Goal: Transaction & Acquisition: Purchase product/service

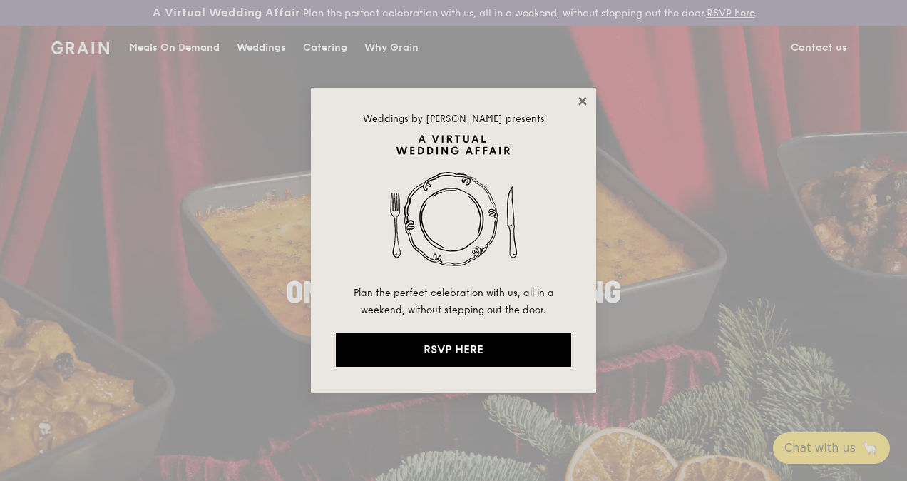
click at [586, 102] on icon at bounding box center [582, 101] width 13 height 13
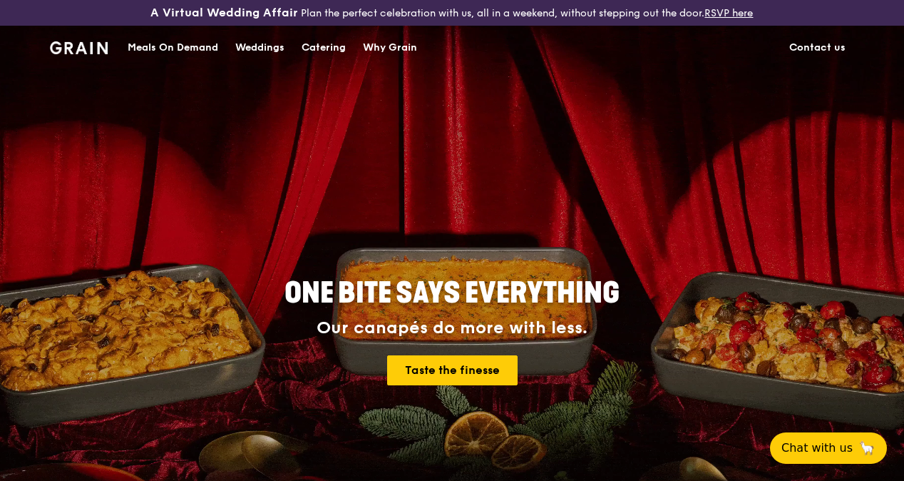
click at [342, 54] on div "Catering" at bounding box center [324, 47] width 44 height 43
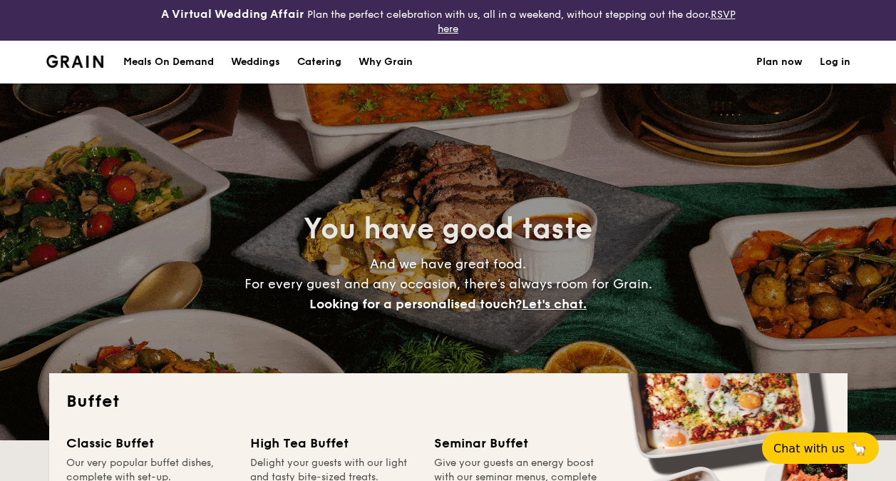
select select
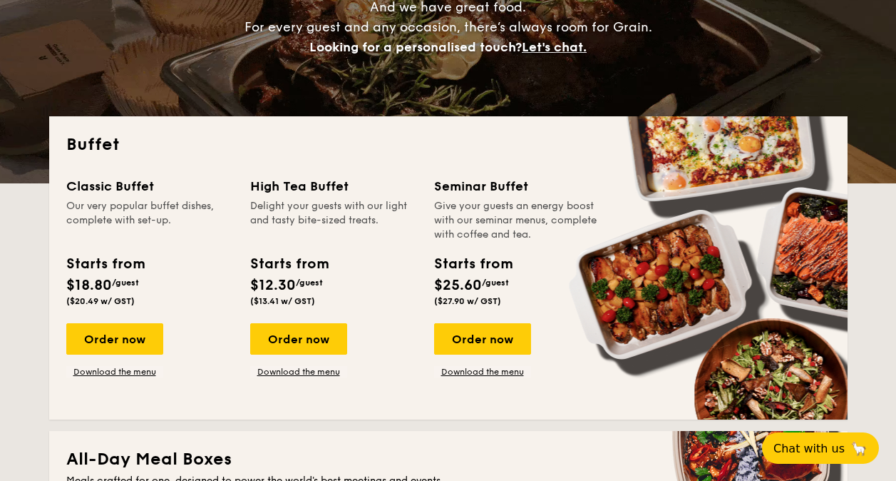
scroll to position [285, 0]
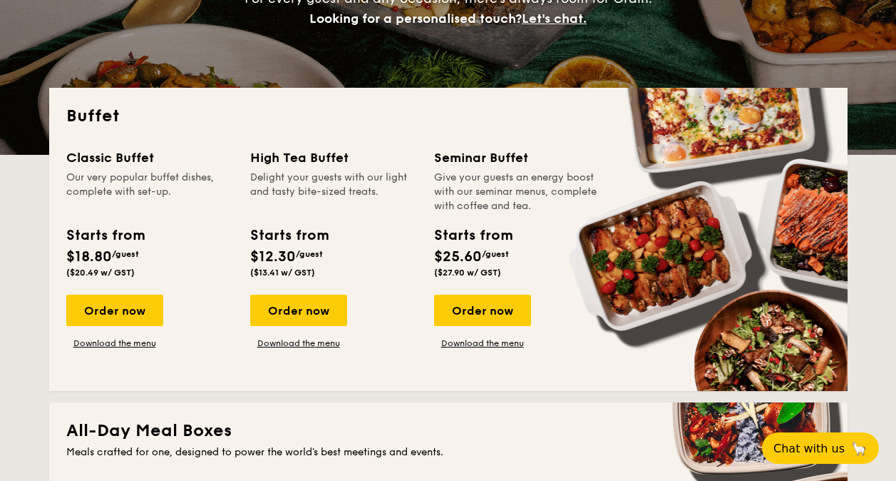
click at [501, 195] on div "Give your guests an energy boost with our seminar menus, complete with coffee a…" at bounding box center [517, 191] width 167 height 43
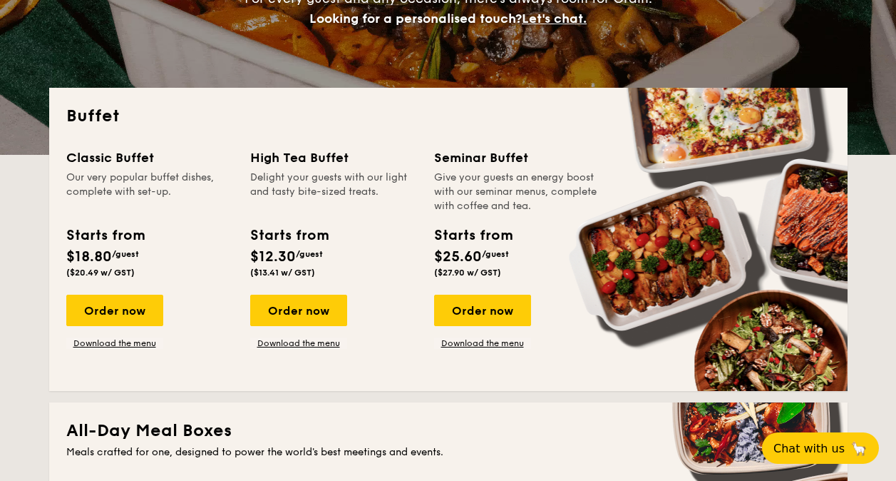
click at [501, 194] on div "Give your guests an energy boost with our seminar menus, complete with coffee a…" at bounding box center [517, 191] width 167 height 43
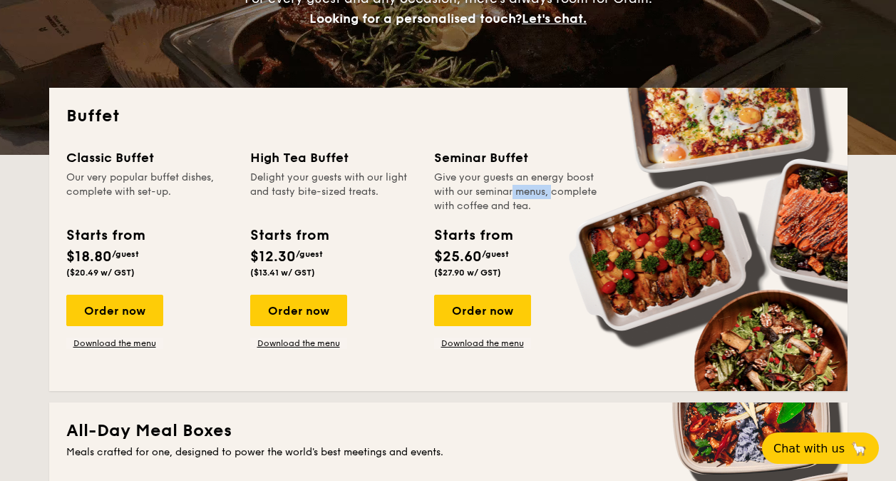
click at [501, 194] on div "Give your guests an energy boost with our seminar menus, complete with coffee a…" at bounding box center [517, 191] width 167 height 43
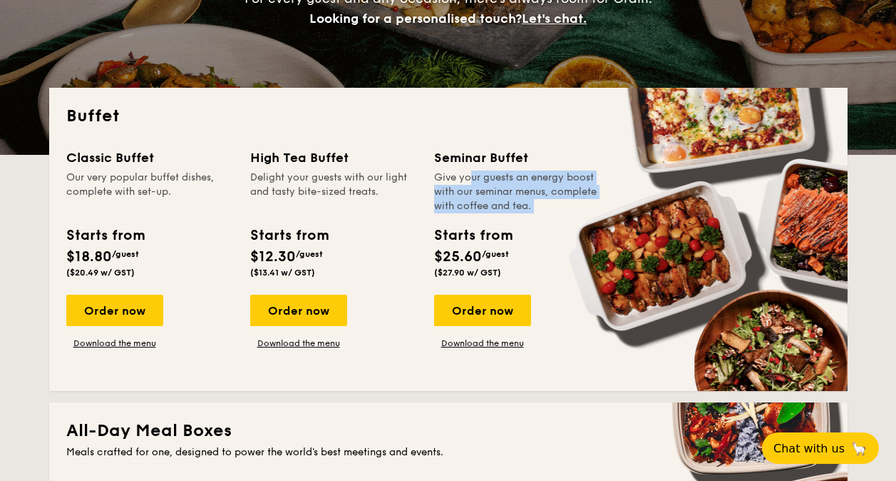
click at [488, 190] on div "Give your guests an energy boost with our seminar menus, complete with coffee a…" at bounding box center [517, 191] width 167 height 43
click at [493, 204] on div "Give your guests an energy boost with our seminar menus, complete with coffee a…" at bounding box center [517, 191] width 167 height 43
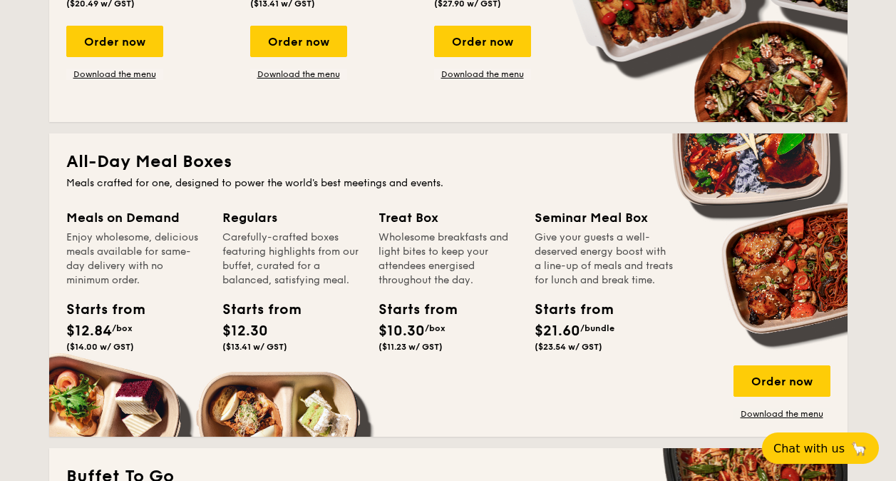
scroll to position [570, 0]
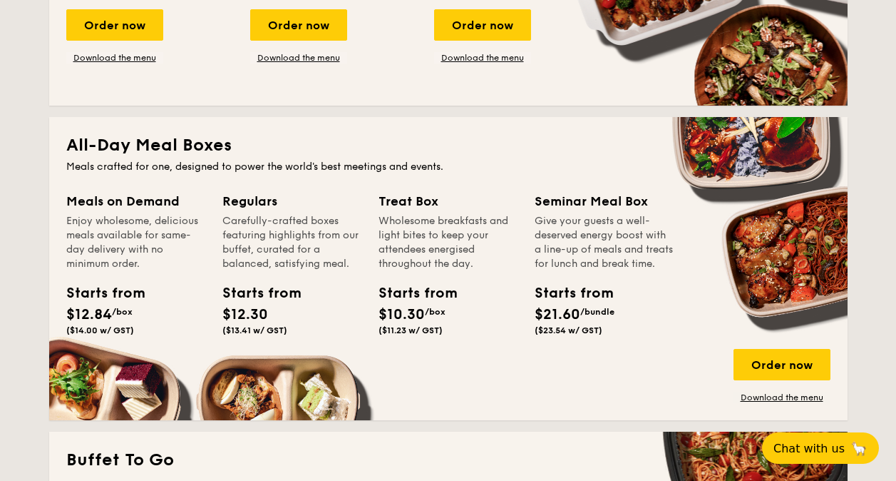
drag, startPoint x: 431, startPoint y: 221, endPoint x: 432, endPoint y: 256, distance: 35.0
click at [432, 255] on div "Wholesome breakfasts and light bites to keep your attendees energised throughou…" at bounding box center [448, 242] width 139 height 57
click at [298, 227] on div "Carefully-crafted boxes featuring highlights from our buffet, curated for a bal…" at bounding box center [291, 242] width 139 height 57
drag, startPoint x: 278, startPoint y: 222, endPoint x: 352, endPoint y: 265, distance: 85.0
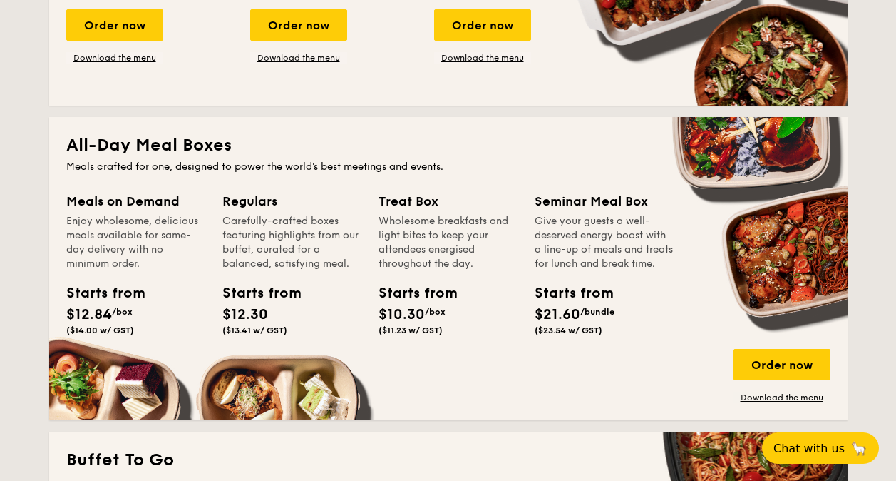
click at [352, 265] on div "Carefully-crafted boxes featuring highlights from our buffet, curated for a bal…" at bounding box center [291, 242] width 139 height 57
click at [260, 242] on div "Carefully-crafted boxes featuring highlights from our buffet, curated for a bal…" at bounding box center [291, 242] width 139 height 57
drag, startPoint x: 97, startPoint y: 225, endPoint x: 138, endPoint y: 257, distance: 51.8
click at [138, 257] on div "Enjoy wholesome, delicious meals available for same-day delivery with no minimu…" at bounding box center [135, 242] width 139 height 57
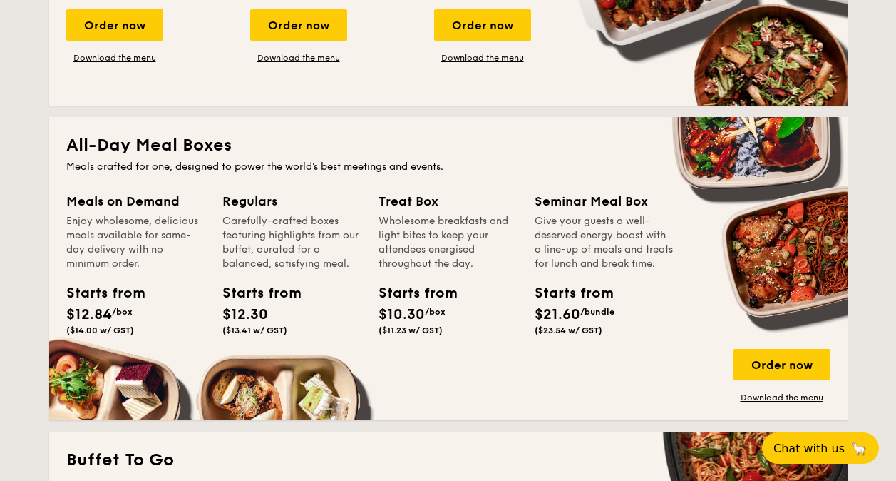
click at [133, 203] on div "Meals on Demand" at bounding box center [135, 201] width 139 height 20
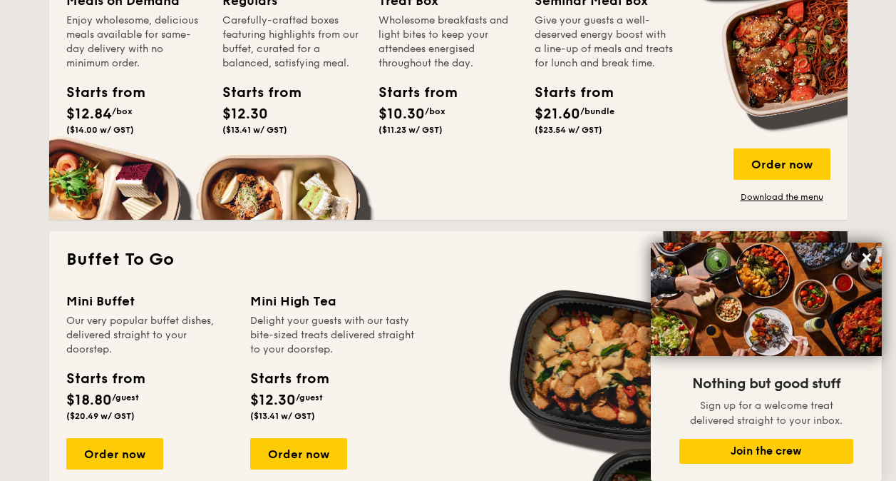
scroll to position [784, 0]
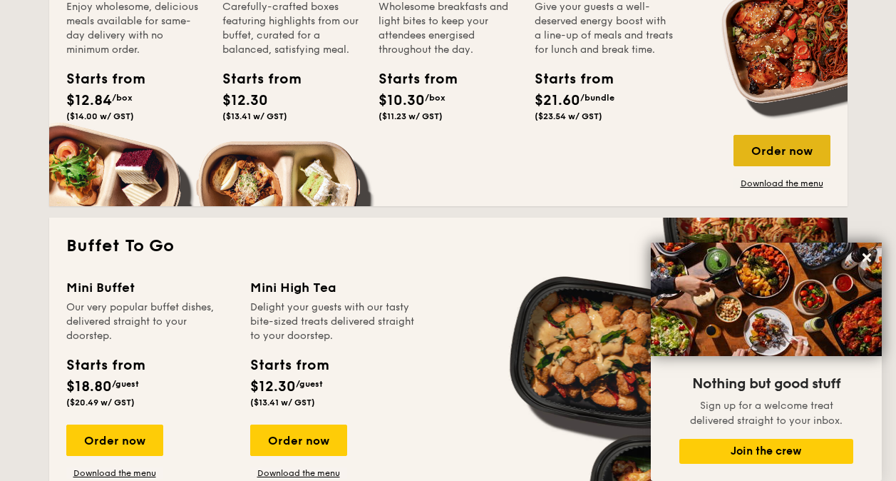
click at [762, 157] on div "Order now" at bounding box center [782, 150] width 97 height 31
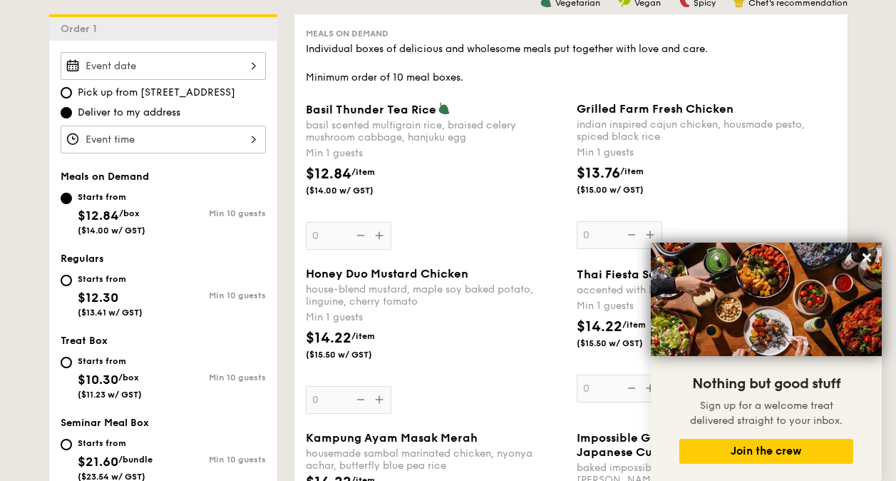
scroll to position [429, 0]
click at [868, 254] on icon at bounding box center [867, 257] width 13 height 13
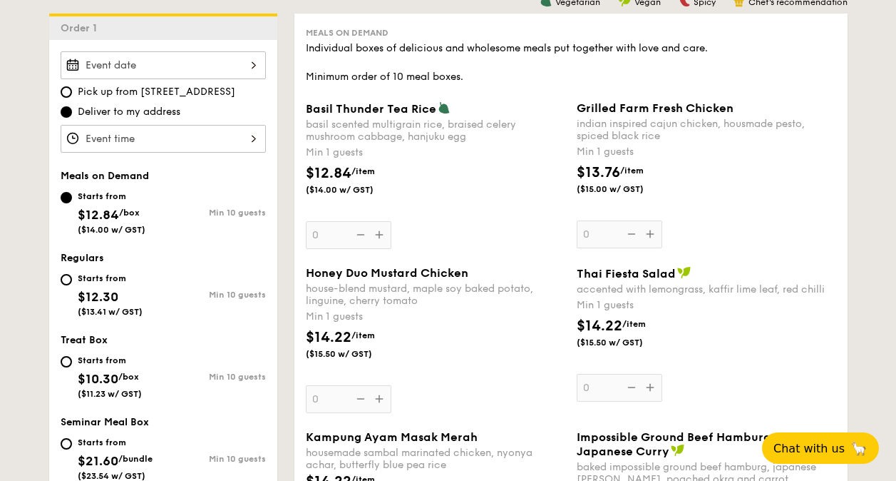
click at [382, 237] on div "Basil Thunder Tea [PERSON_NAME] scented multigrain rice, braised celery mushroo…" at bounding box center [436, 175] width 260 height 148
click at [382, 237] on input "0" at bounding box center [349, 235] width 86 height 28
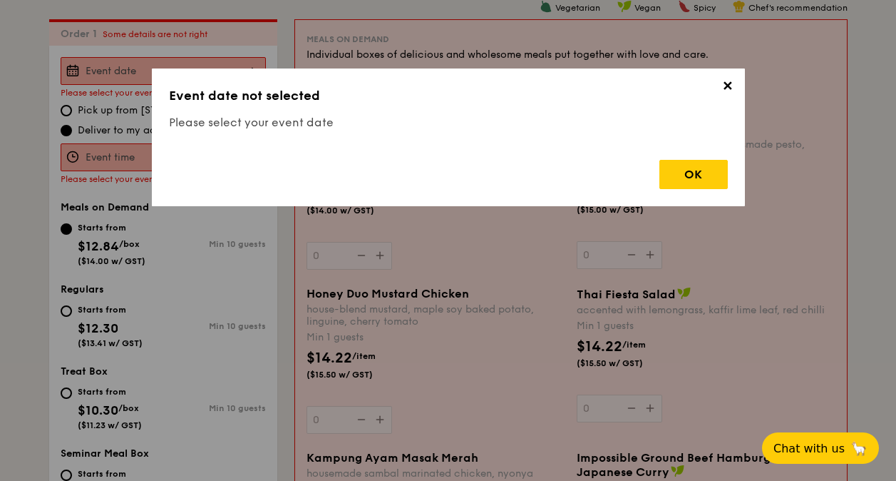
scroll to position [421, 0]
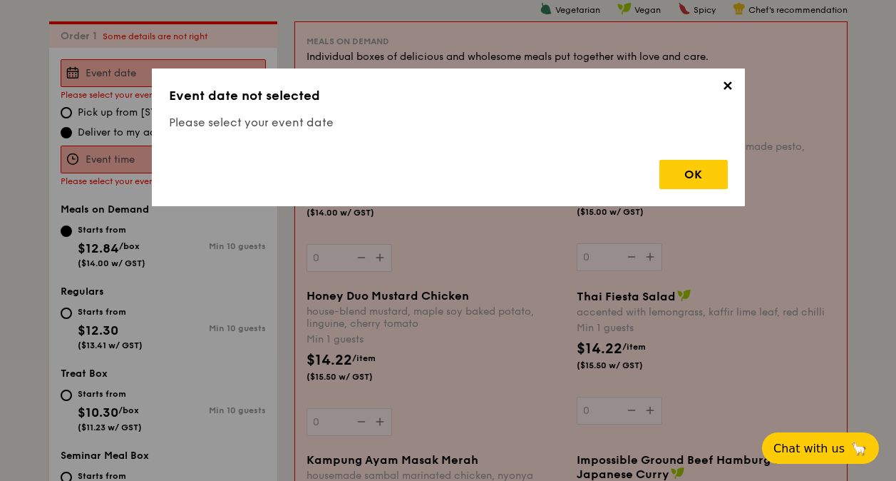
click at [729, 89] on span "✕" at bounding box center [728, 88] width 20 height 20
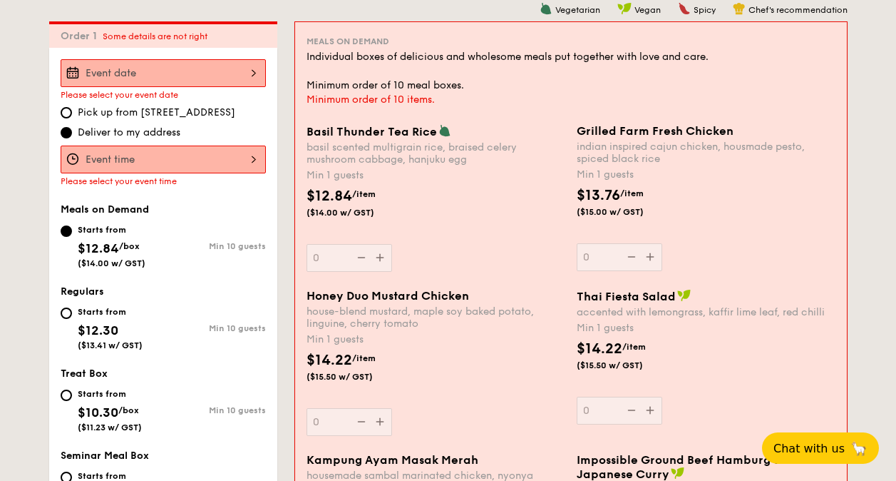
click at [215, 73] on input "Basil Thunder Tea [PERSON_NAME] scented multigrain rice, braised celery mushroo…" at bounding box center [163, 73] width 205 height 28
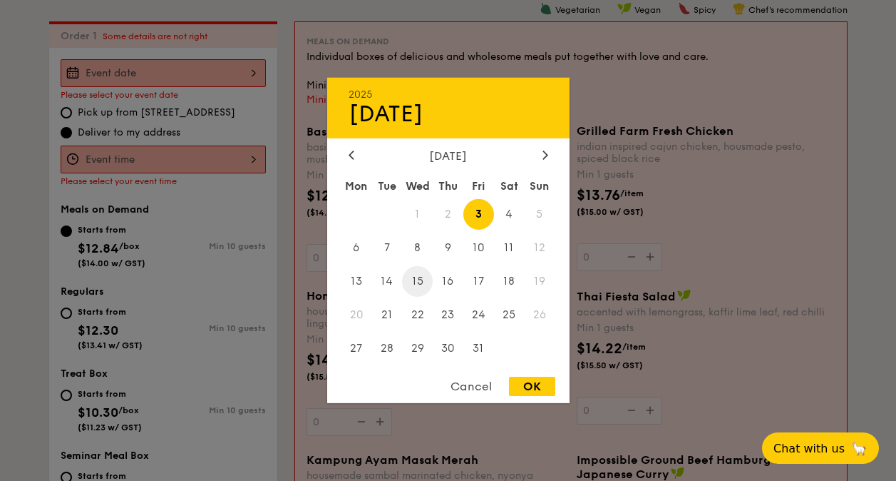
click at [419, 280] on span "15" at bounding box center [417, 281] width 31 height 31
click at [536, 384] on div "OK" at bounding box center [532, 386] width 46 height 19
type input "[DATE]"
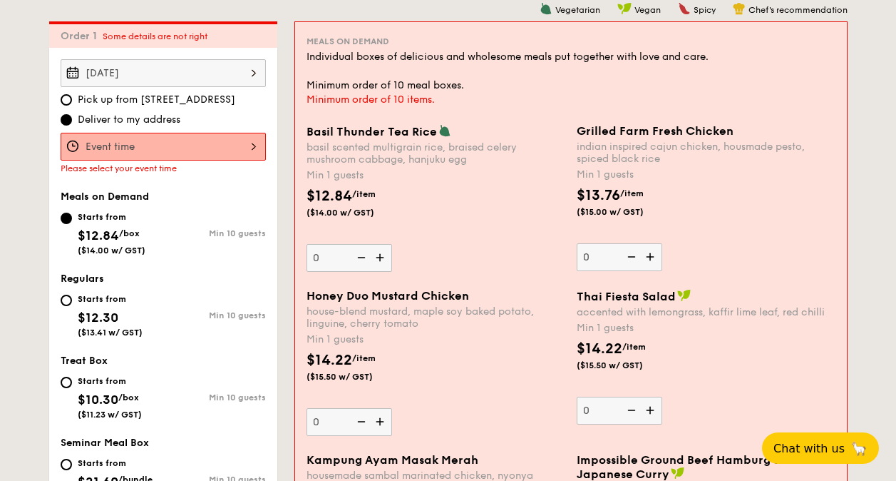
drag, startPoint x: 217, startPoint y: 157, endPoint x: 224, endPoint y: 151, distance: 9.1
click at [224, 150] on input "Basil Thunder Tea [PERSON_NAME] scented multigrain rice, braised celery mushroo…" at bounding box center [163, 147] width 205 height 28
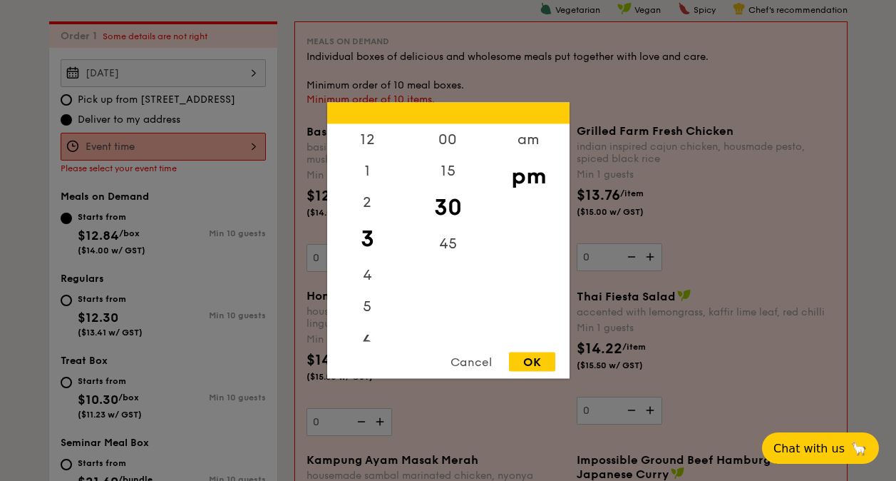
click at [374, 335] on div "6" at bounding box center [367, 342] width 81 height 41
click at [533, 356] on div "OK" at bounding box center [532, 361] width 46 height 19
type input "6:30PM"
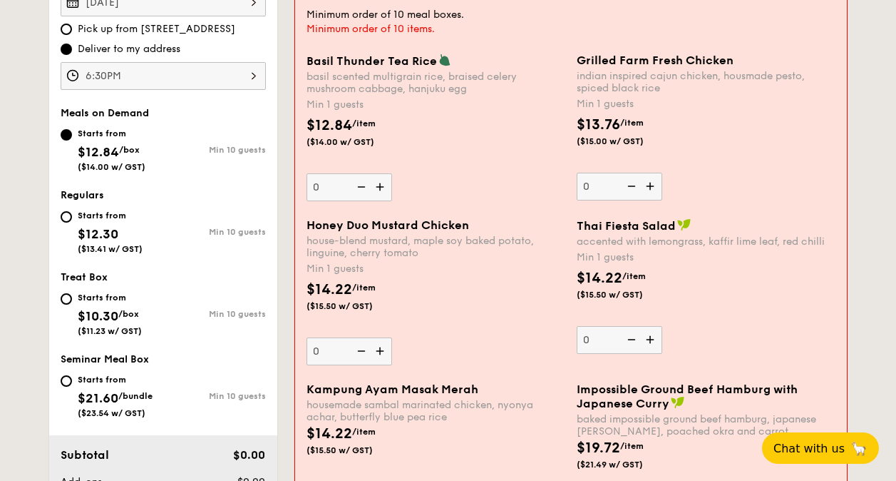
scroll to position [421, 0]
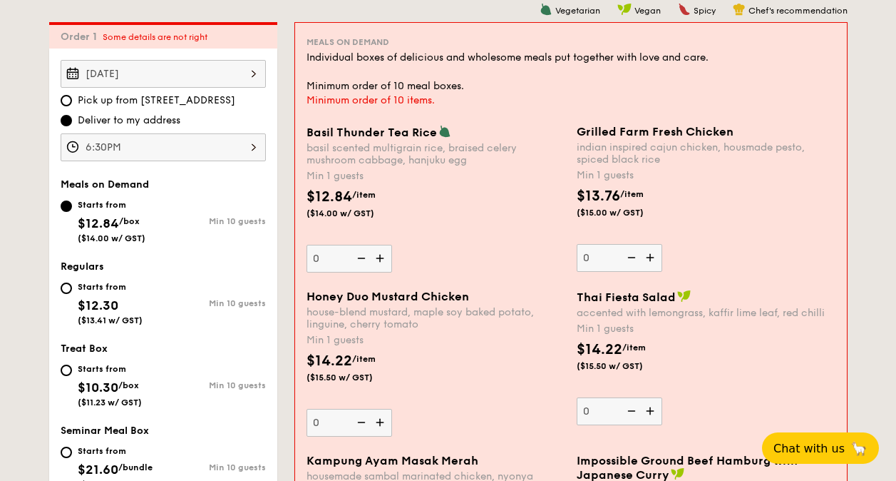
click at [486, 158] on div "basil scented multigrain rice, braised celery mushroom cabbage, hanjuku egg" at bounding box center [436, 154] width 259 height 24
click at [392, 245] on input "0" at bounding box center [350, 259] width 86 height 28
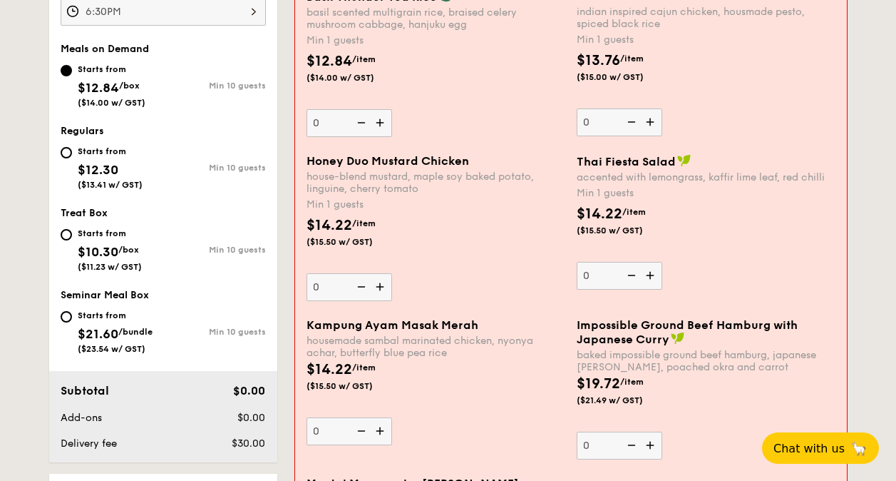
scroll to position [492, 0]
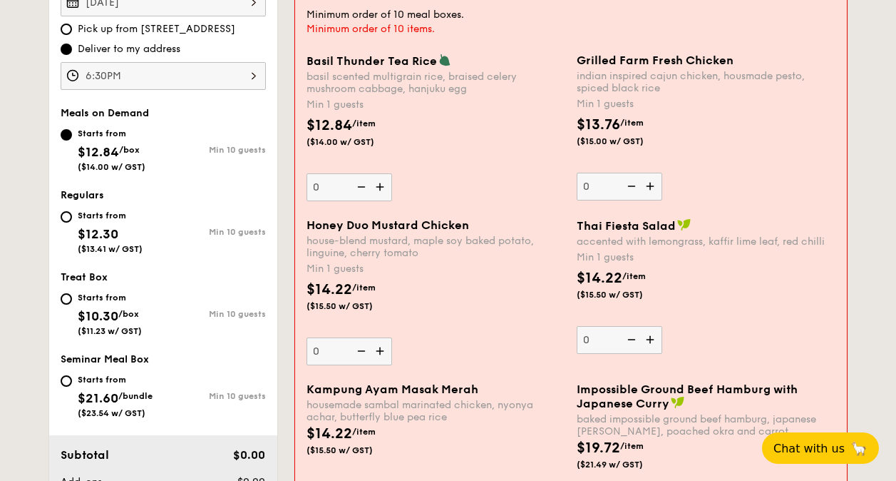
click at [101, 224] on div "Starts from $12.30 ($13.41 w/ GST)" at bounding box center [110, 230] width 65 height 47
click at [72, 222] on input "Starts from $12.30 ($13.41 w/ GST) Min 10 guests" at bounding box center [66, 216] width 11 height 11
radio input "true"
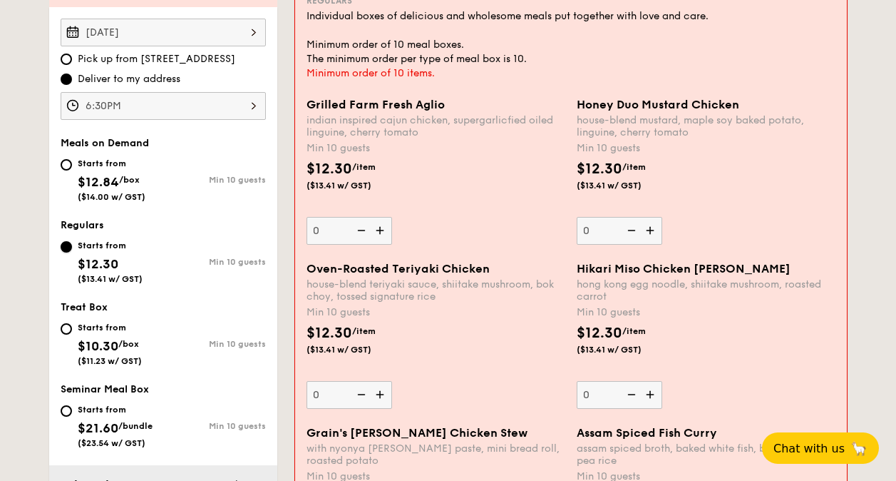
scroll to position [421, 0]
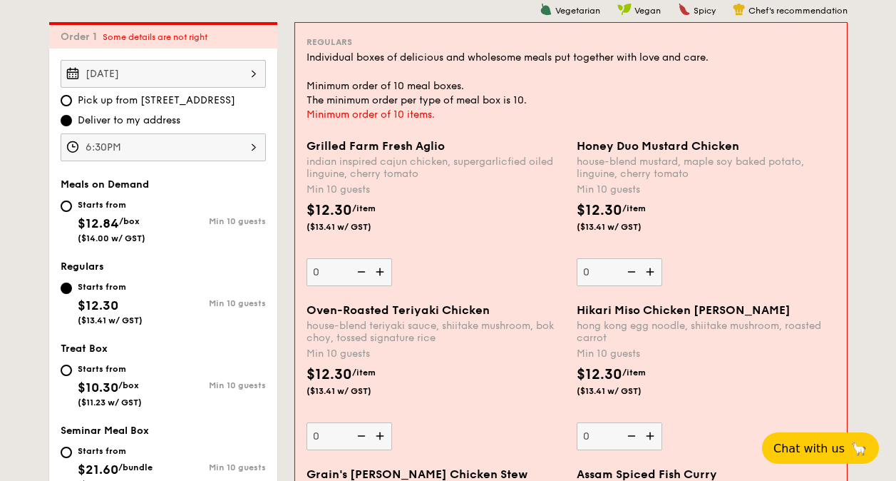
click at [103, 218] on span "$12.84" at bounding box center [98, 223] width 41 height 16
click at [72, 212] on input "Starts from $12.84 /box ($14.00 w/ GST) Min 10 guests" at bounding box center [66, 205] width 11 height 11
radio input "true"
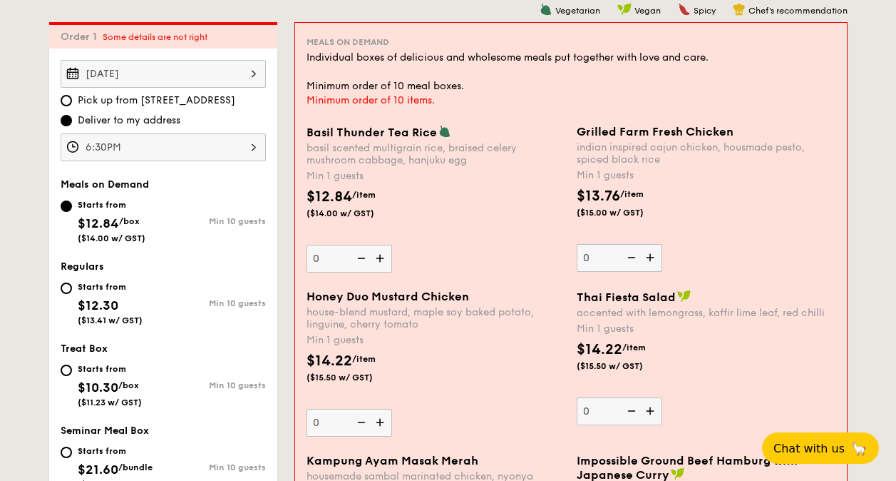
click at [106, 287] on div "Starts from" at bounding box center [110, 286] width 65 height 11
click at [72, 287] on input "Starts from $12.30 ($13.41 w/ GST) Min 10 guests" at bounding box center [66, 287] width 11 height 11
radio input "true"
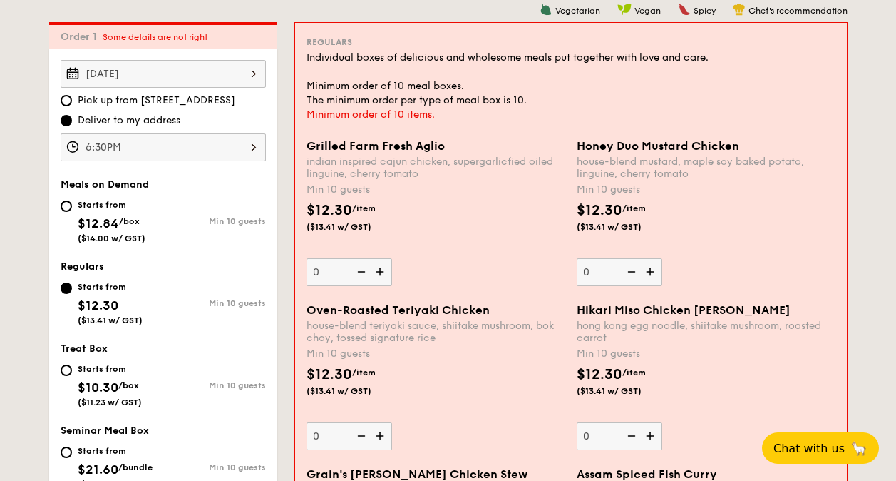
click at [117, 235] on span "($14.00 w/ GST)" at bounding box center [112, 238] width 68 height 10
click at [72, 212] on input "Starts from $12.84 /box ($14.00 w/ GST) Min 10 guests" at bounding box center [66, 205] width 11 height 11
radio input "true"
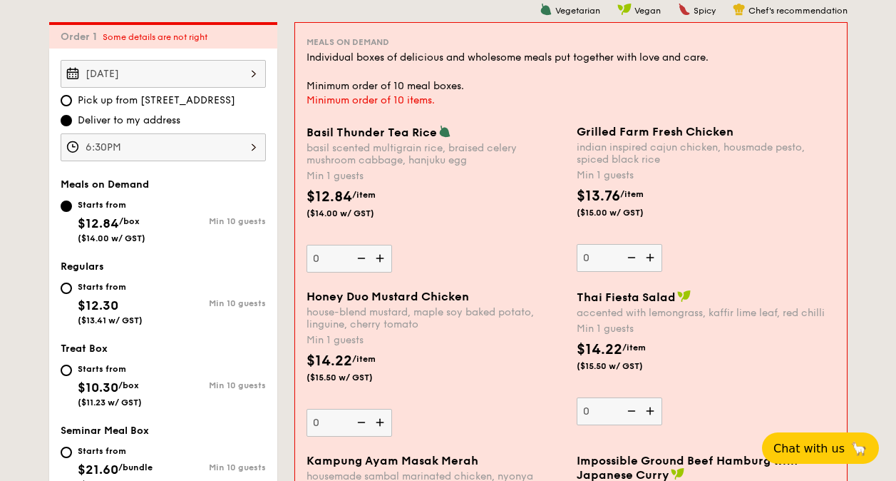
click at [104, 294] on div "Starts from $12.30 ($13.41 w/ GST)" at bounding box center [110, 301] width 65 height 47
click at [72, 294] on input "Starts from $12.30 ($13.41 w/ GST) Min 10 guests" at bounding box center [66, 287] width 11 height 11
radio input "true"
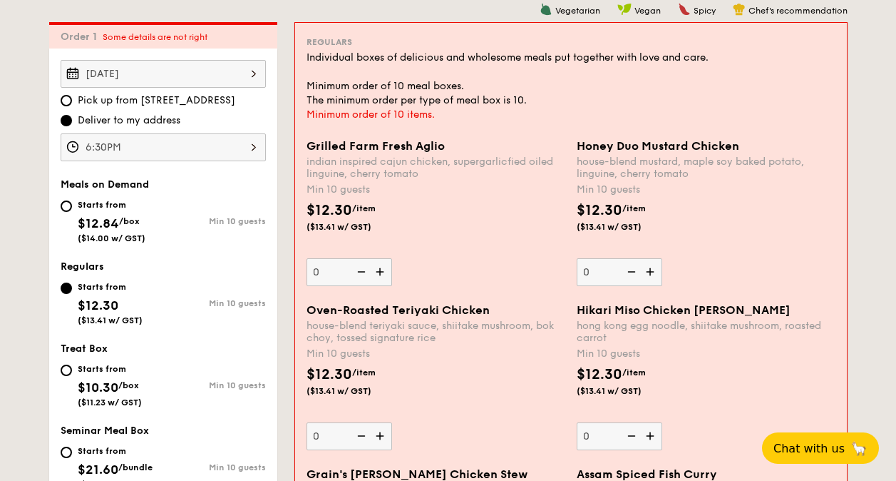
click at [118, 226] on span "$12.84" at bounding box center [98, 223] width 41 height 16
click at [72, 212] on input "Starts from $12.84 /box ($14.00 w/ GST) Min 10 guests" at bounding box center [66, 205] width 11 height 11
radio input "true"
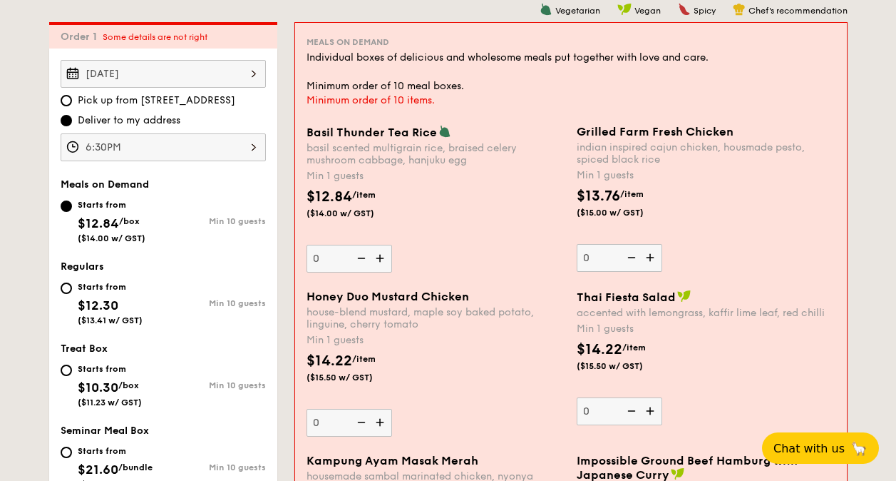
click at [118, 300] on div "Starts from $12.30 ($13.41 w/ GST)" at bounding box center [110, 301] width 65 height 47
click at [72, 294] on input "Starts from $12.30 ($13.41 w/ GST) Min 10 guests" at bounding box center [66, 287] width 11 height 11
radio input "true"
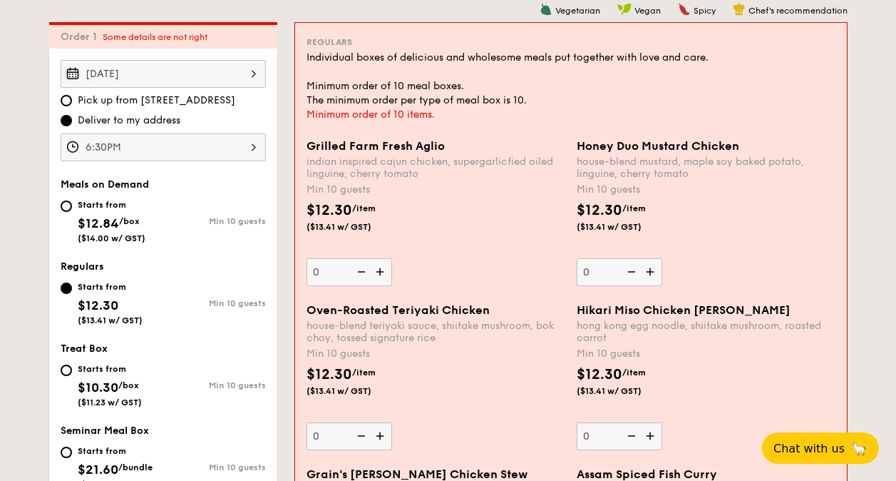
click at [132, 210] on div "Starts from $12.84 /box ($14.00 w/ GST)" at bounding box center [112, 219] width 68 height 47
click at [72, 210] on input "Starts from $12.84 /box ($14.00 w/ GST) Min 10 guests" at bounding box center [66, 205] width 11 height 11
radio input "true"
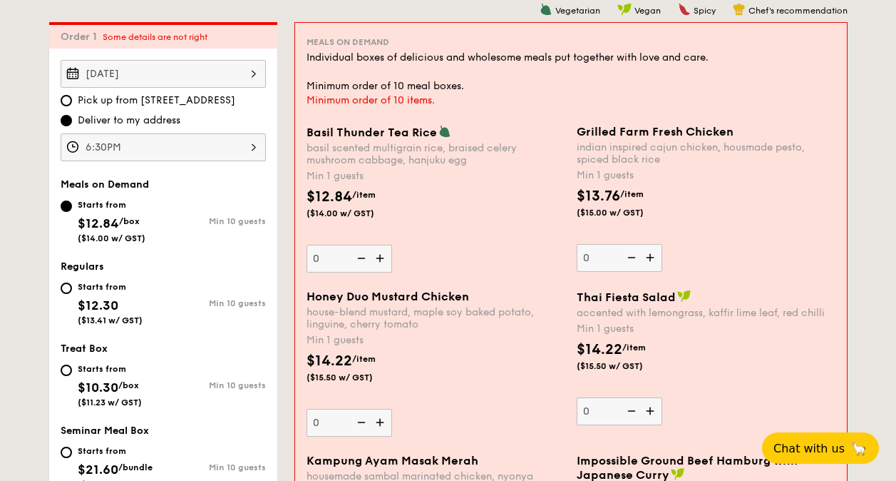
click at [117, 278] on div "Starts from $12.30 ($13.41 w/ GST)" at bounding box center [110, 301] width 65 height 47
click at [72, 282] on input "Starts from $12.30 ($13.41 w/ GST) Min 10 guests" at bounding box center [66, 287] width 11 height 11
radio input "true"
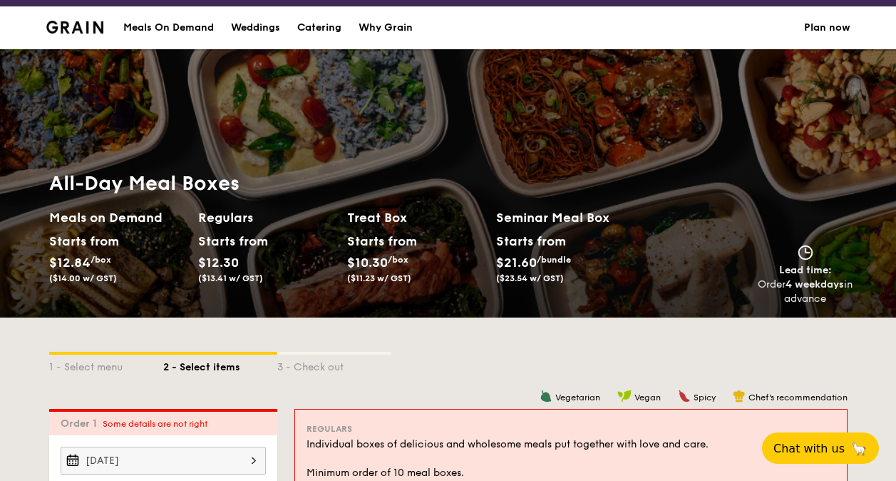
scroll to position [0, 0]
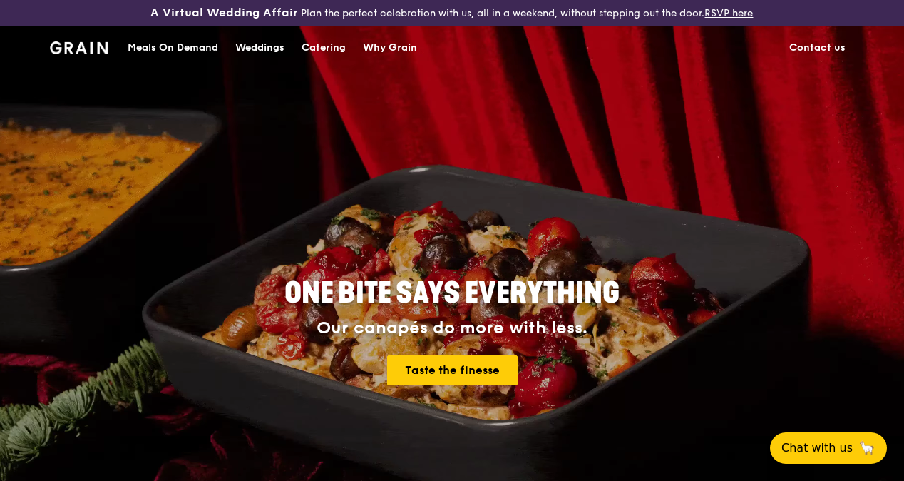
click at [195, 58] on div "Meals On Demand" at bounding box center [173, 47] width 91 height 43
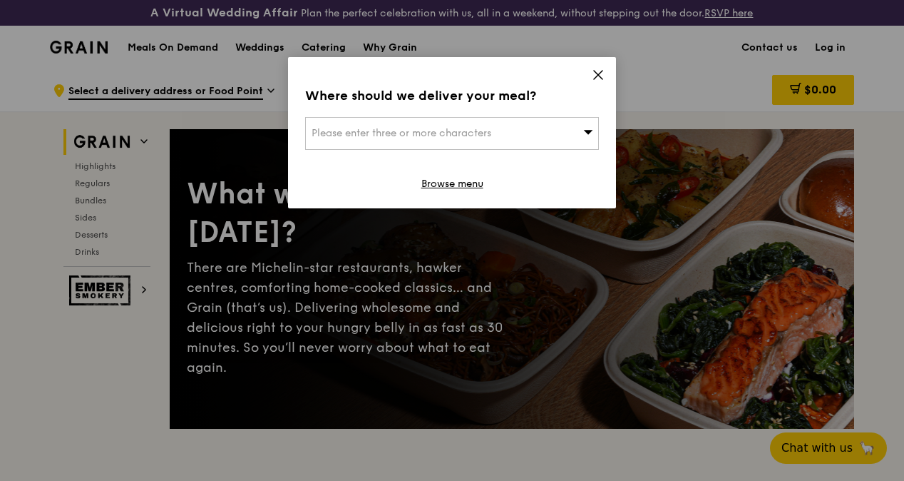
click at [565, 141] on div "Please enter three or more characters" at bounding box center [452, 133] width 294 height 33
click at [553, 130] on input "search" at bounding box center [452, 133] width 292 height 31
type input "40 scotts"
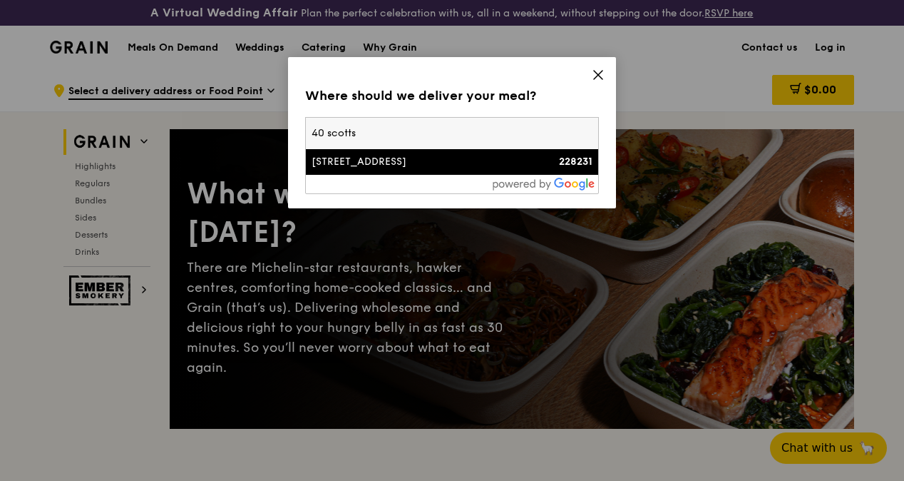
click at [563, 151] on li "40 Scotts Road 228231" at bounding box center [452, 162] width 292 height 26
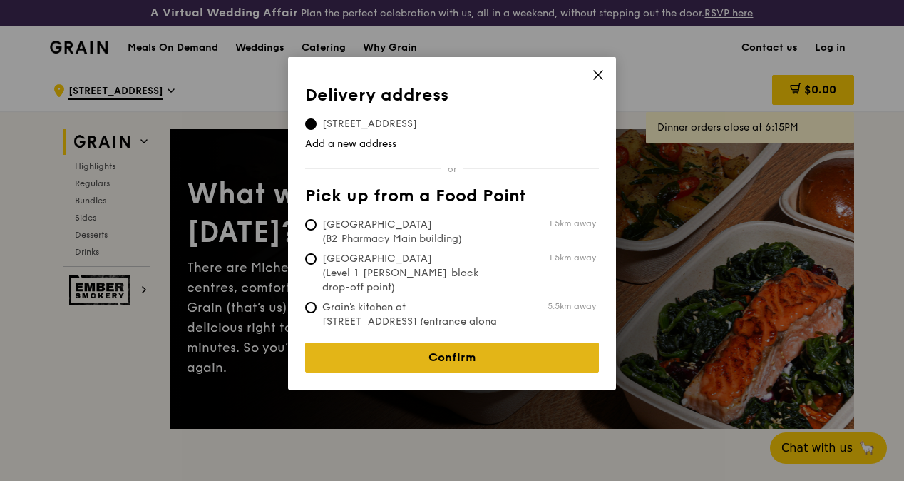
click at [409, 344] on link "Confirm" at bounding box center [452, 357] width 294 height 30
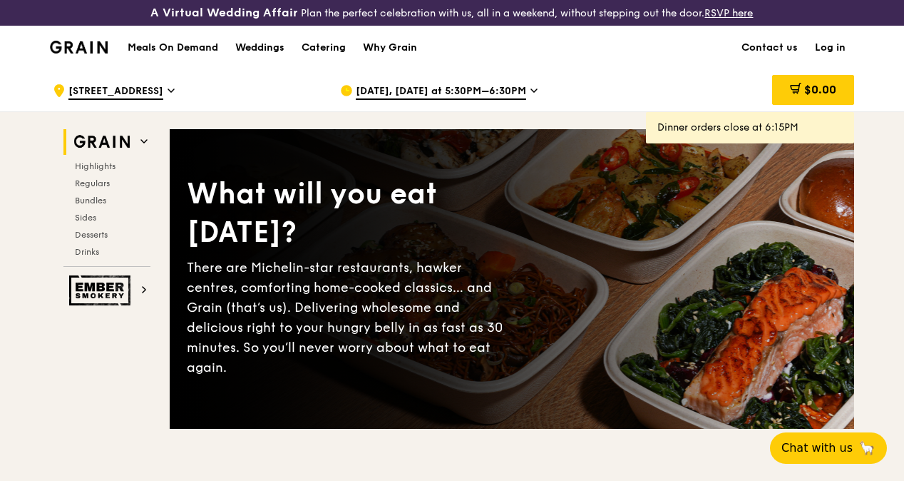
click at [523, 97] on div "Sep 29, Today at 5:30PM–6:30PM" at bounding box center [472, 90] width 265 height 43
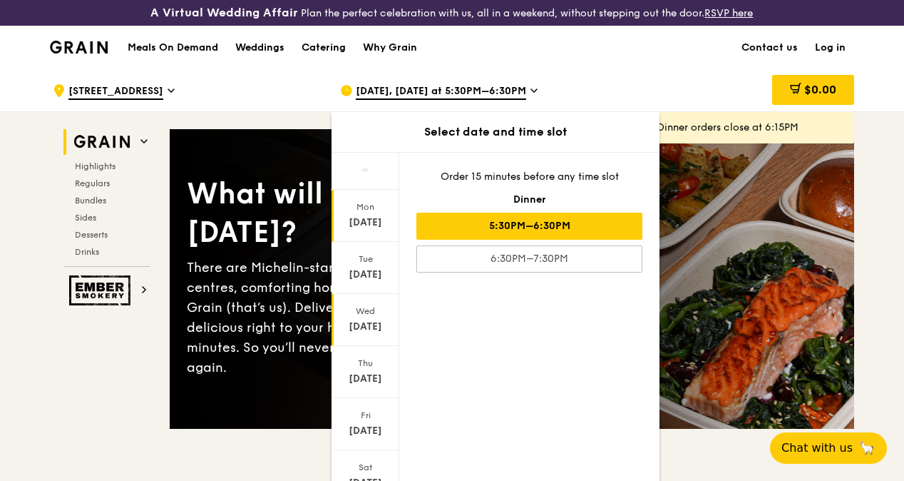
scroll to position [110, 0]
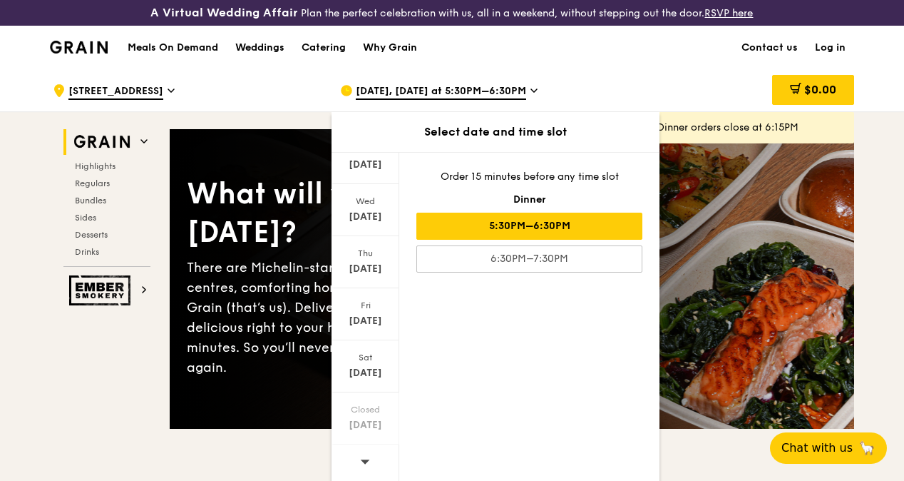
click at [363, 466] on icon at bounding box center [365, 461] width 10 height 11
click at [364, 467] on span at bounding box center [365, 461] width 10 height 34
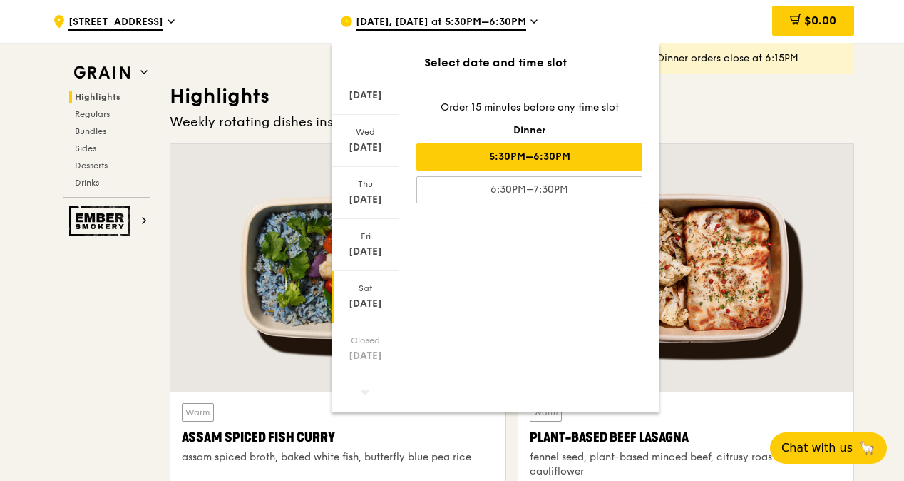
scroll to position [499, 0]
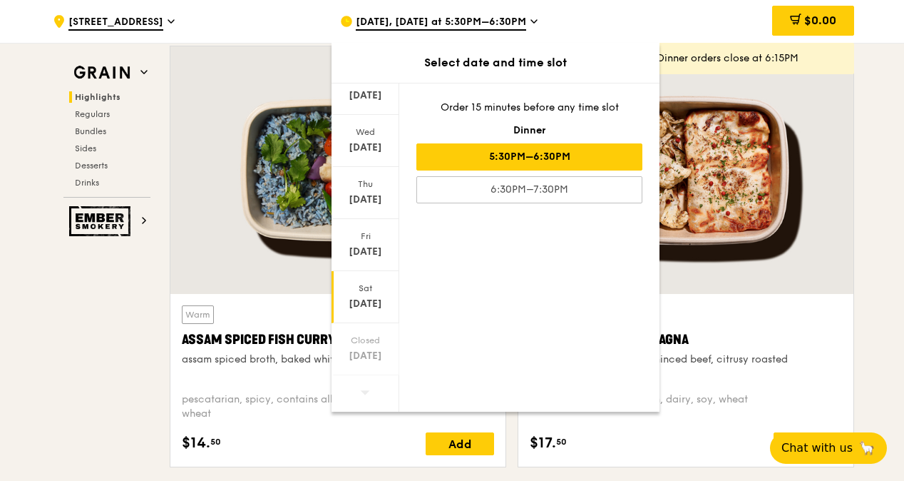
click at [369, 290] on div "Sat" at bounding box center [365, 287] width 63 height 11
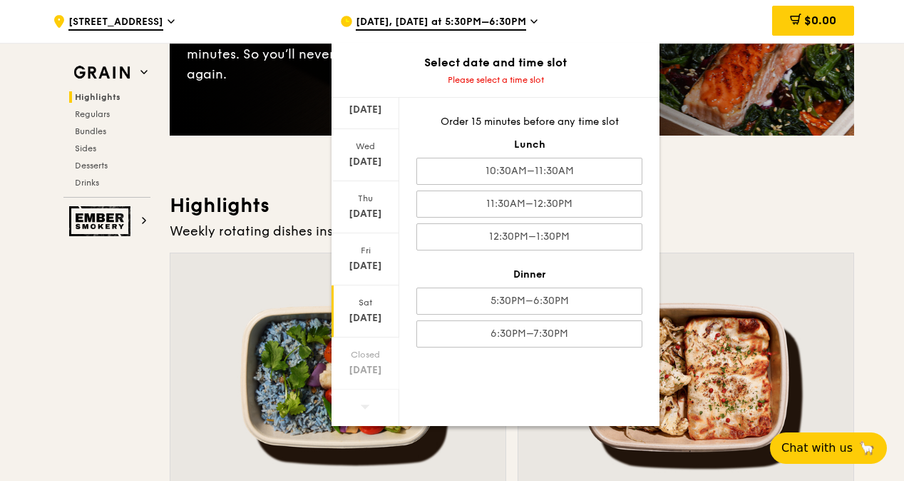
scroll to position [285, 0]
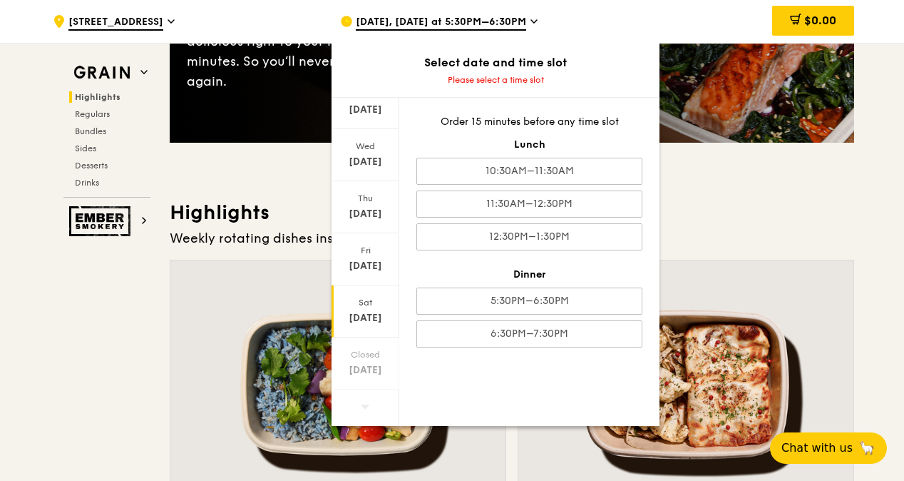
click at [366, 415] on span at bounding box center [365, 406] width 10 height 34
click at [362, 404] on icon at bounding box center [365, 406] width 10 height 11
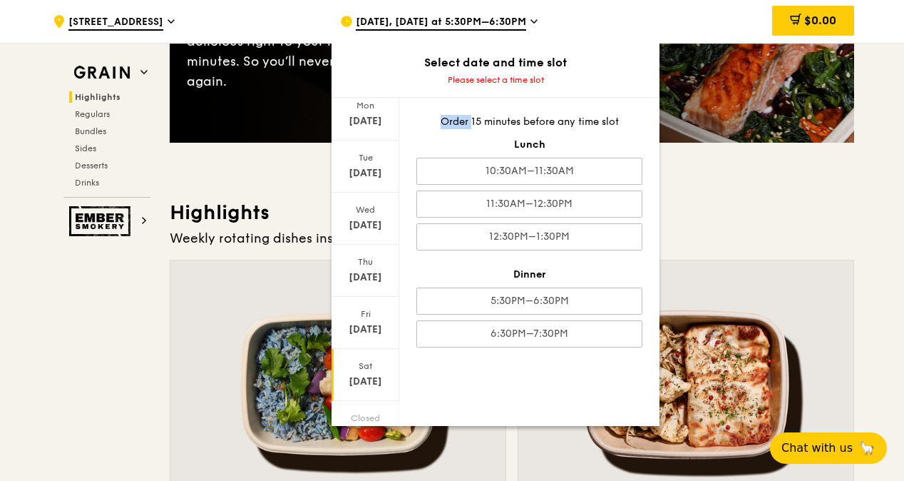
scroll to position [110, 0]
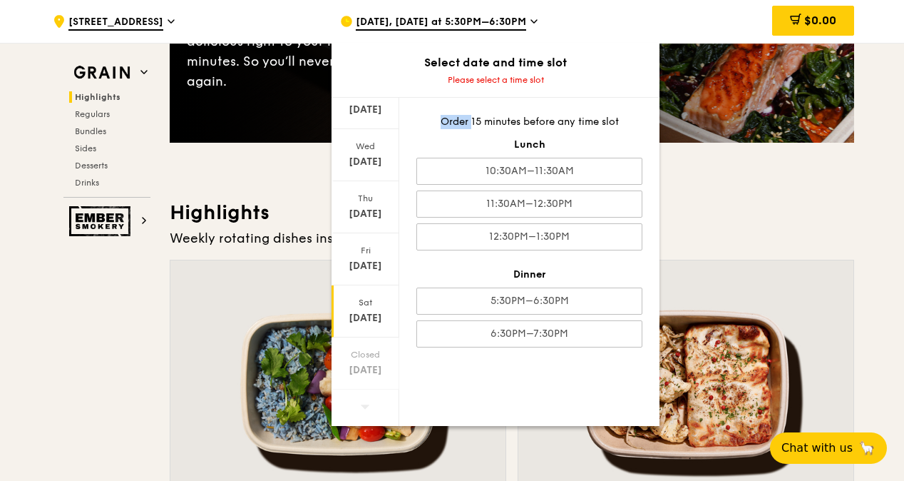
click at [774, 219] on h3 "Highlights" at bounding box center [512, 213] width 685 height 26
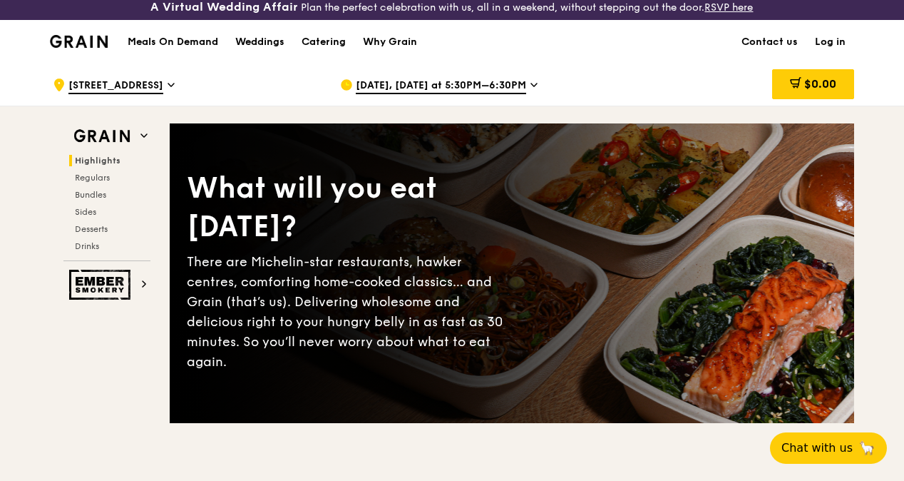
scroll to position [0, 0]
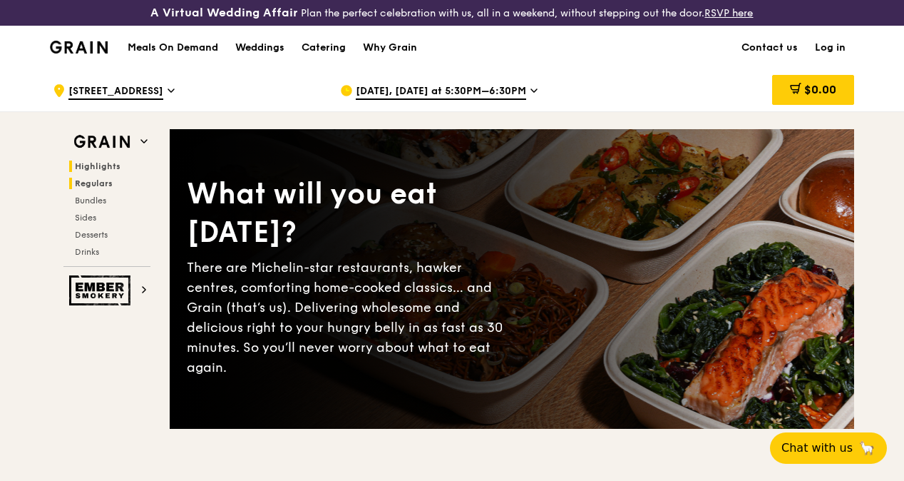
click at [93, 188] on span "Regulars" at bounding box center [94, 183] width 38 height 10
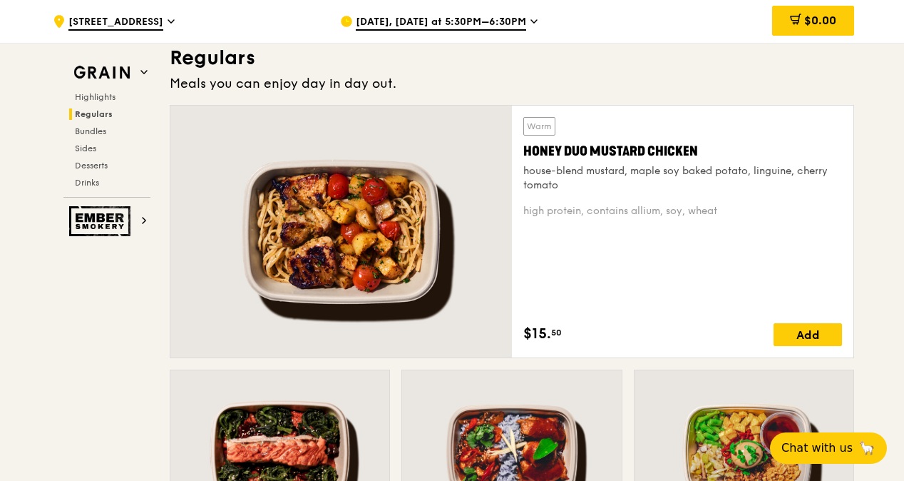
scroll to position [990, 0]
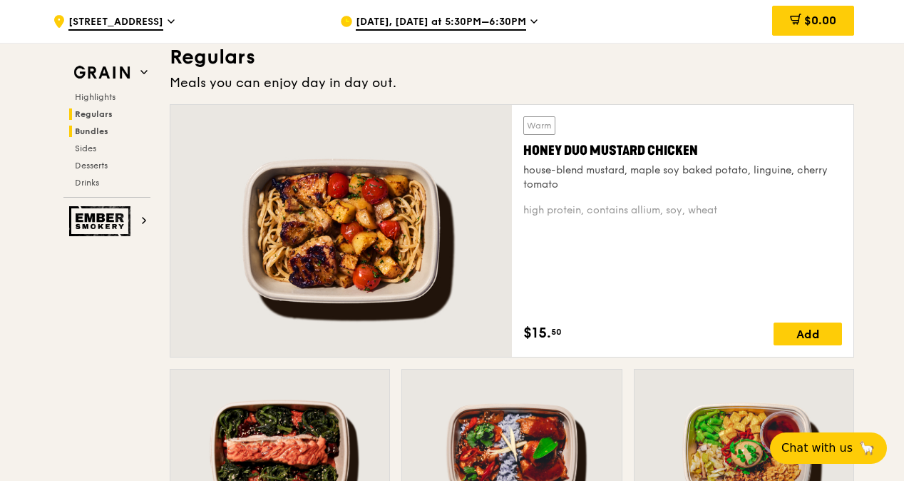
click at [94, 131] on span "Bundles" at bounding box center [92, 131] width 34 height 10
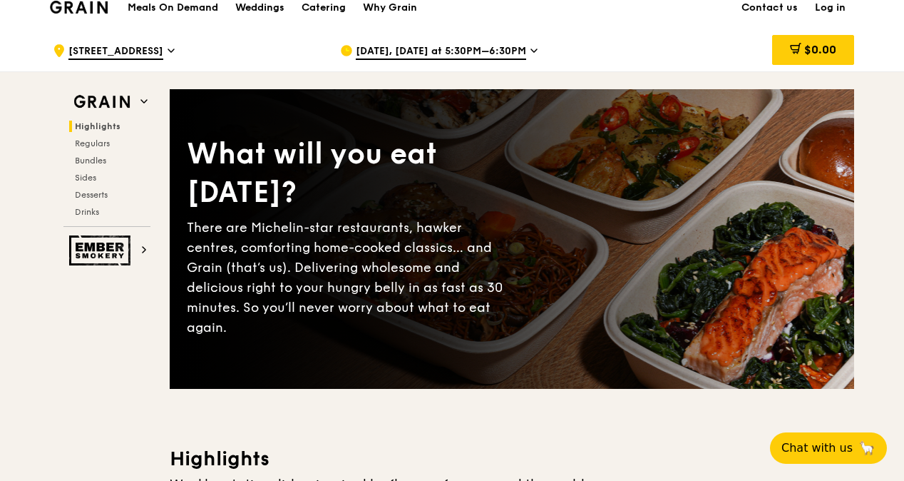
scroll to position [0, 0]
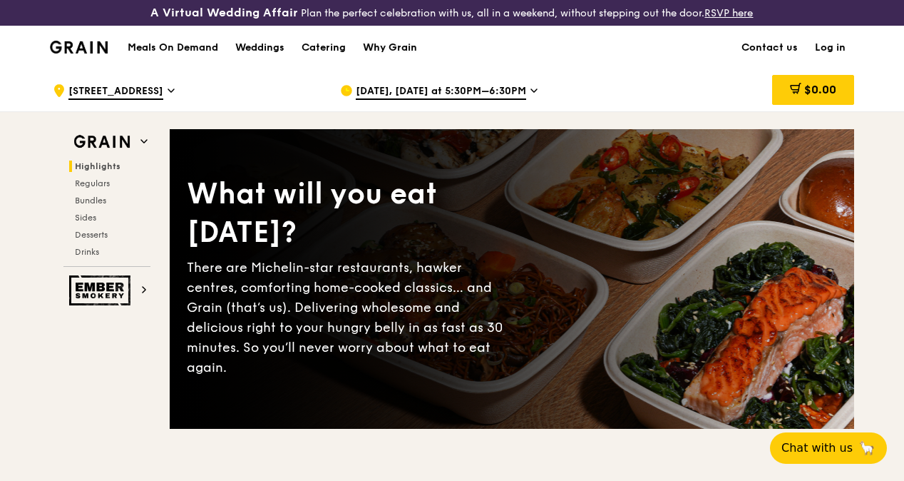
click at [404, 59] on div "Why Grain" at bounding box center [390, 47] width 54 height 43
click at [342, 63] on div "Catering" at bounding box center [324, 47] width 44 height 43
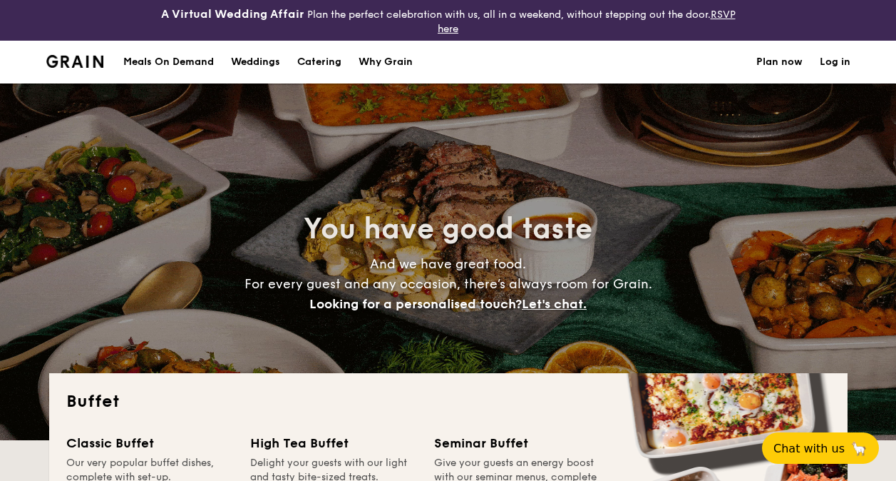
select select
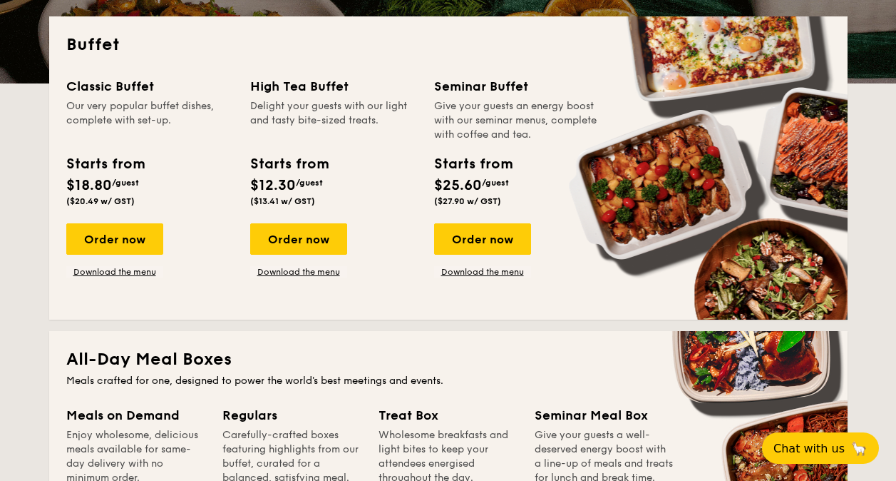
scroll to position [642, 0]
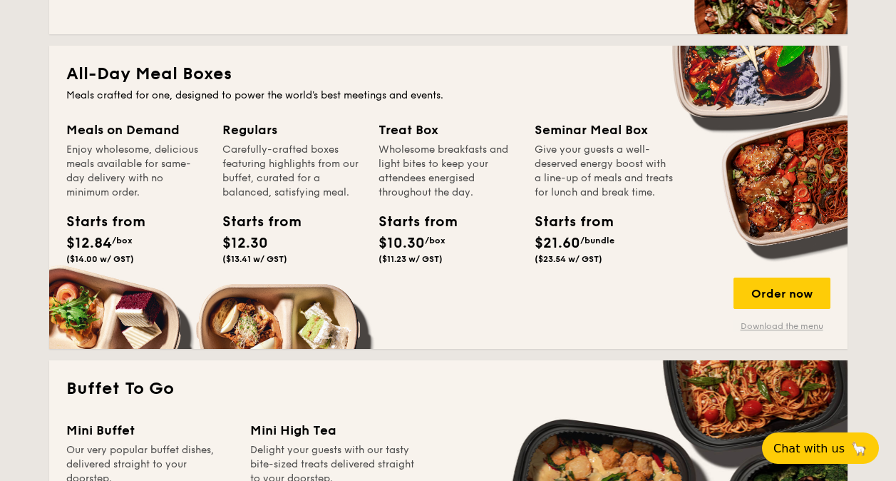
click at [764, 329] on link "Download the menu" at bounding box center [782, 325] width 97 height 11
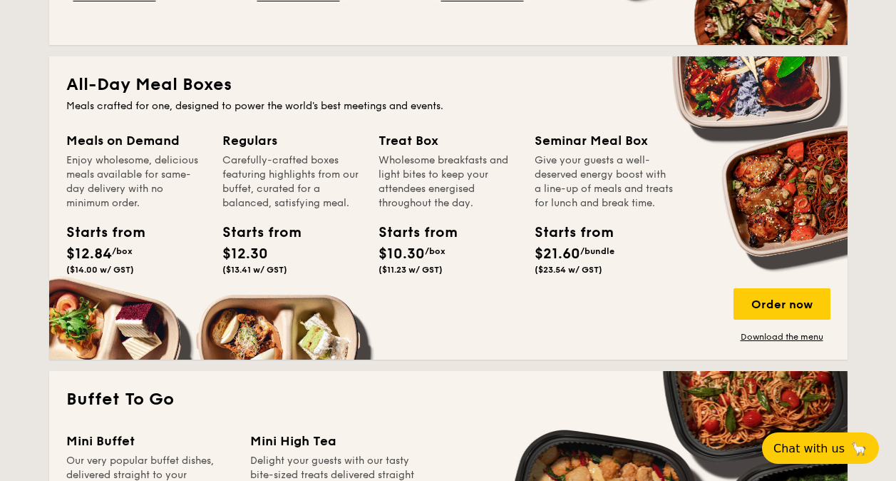
scroll to position [713, 0]
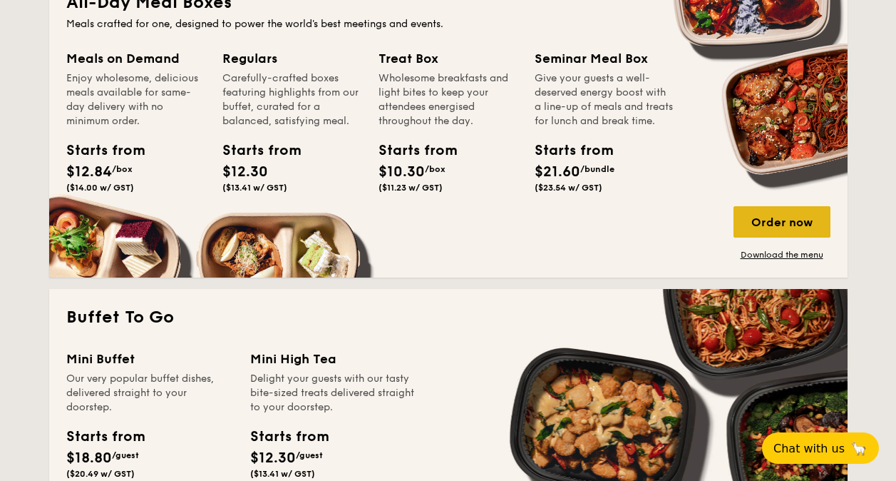
click at [781, 218] on div "Order now" at bounding box center [782, 221] width 97 height 31
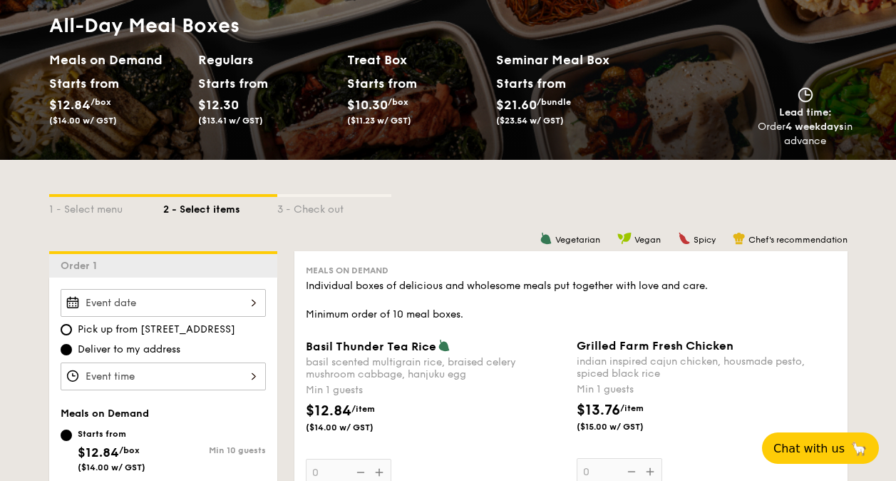
scroll to position [286, 0]
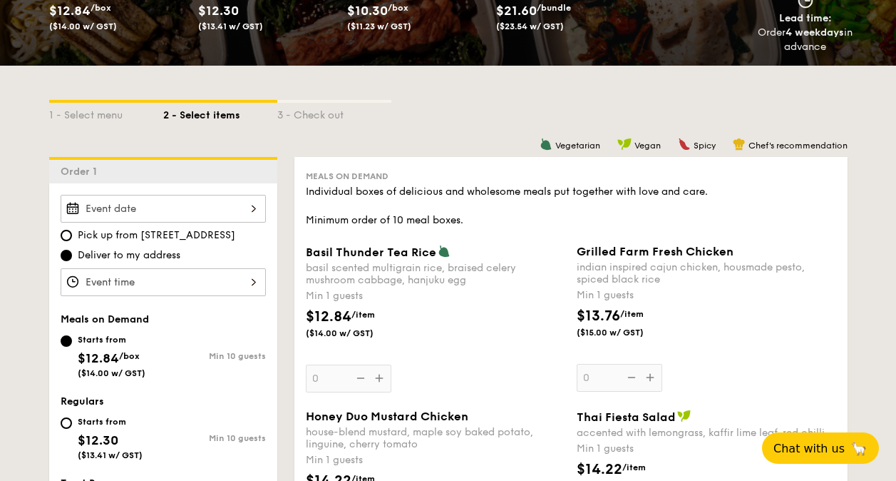
click at [240, 203] on input "Basil Thunder Tea [PERSON_NAME] scented multigrain rice, braised celery mushroo…" at bounding box center [163, 209] width 205 height 28
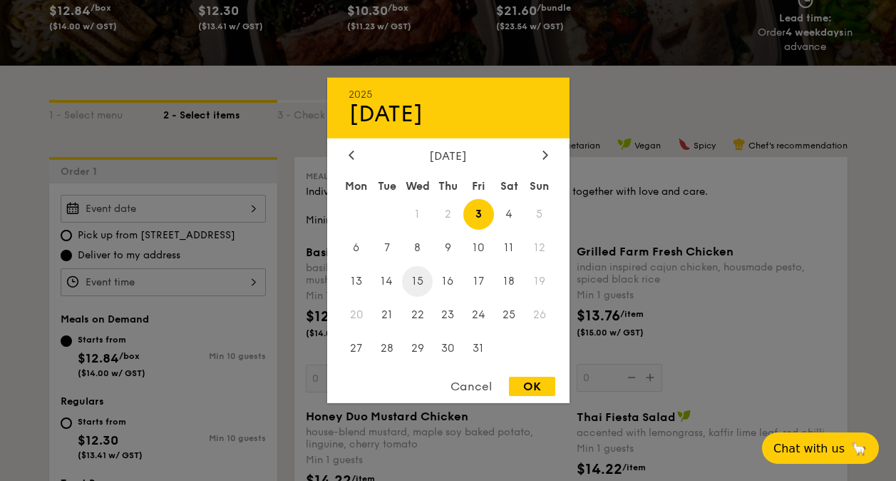
click at [419, 282] on span "15" at bounding box center [417, 281] width 31 height 31
click at [541, 384] on div "OK" at bounding box center [532, 386] width 46 height 19
type input "[DATE]"
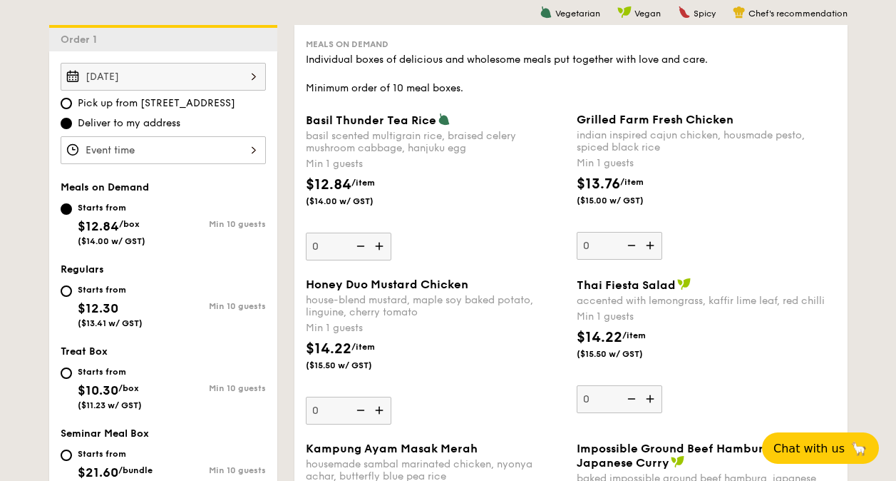
scroll to position [429, 0]
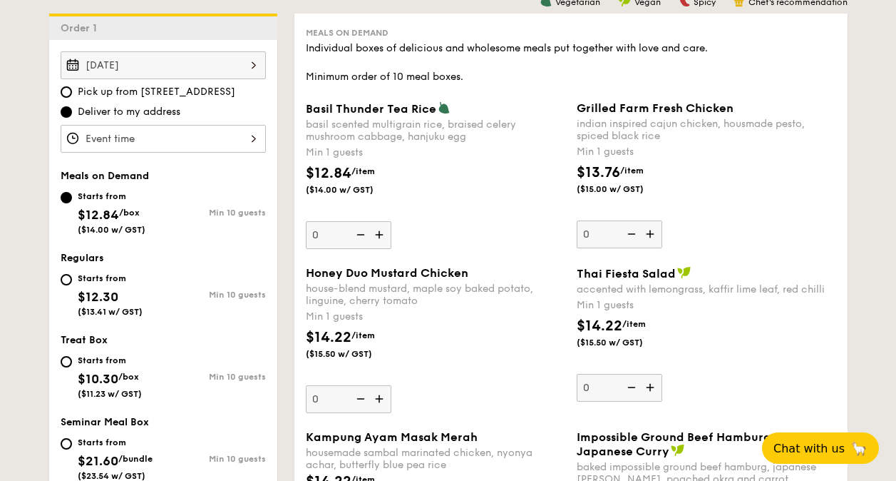
click at [173, 133] on input "Basil Thunder Tea [PERSON_NAME] scented multigrain rice, braised celery mushroo…" at bounding box center [163, 139] width 205 height 28
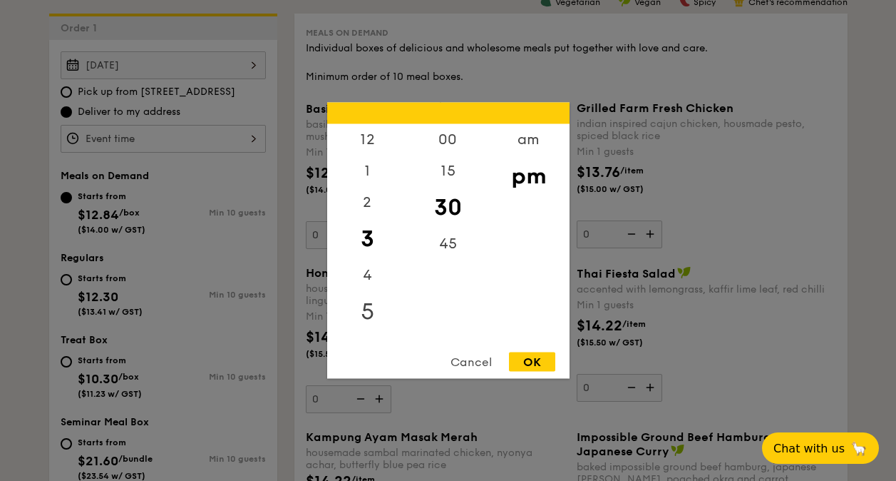
scroll to position [72, 0]
click at [371, 272] on div "6" at bounding box center [367, 270] width 81 height 41
click at [456, 237] on div "45" at bounding box center [448, 248] width 81 height 41
click at [461, 203] on div "30" at bounding box center [448, 207] width 81 height 41
click at [523, 356] on div "OK" at bounding box center [532, 361] width 46 height 19
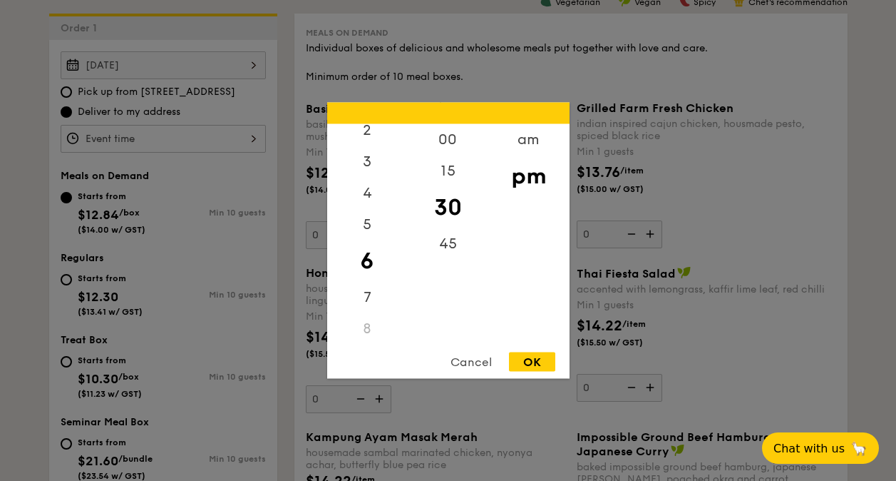
type input "6:30PM"
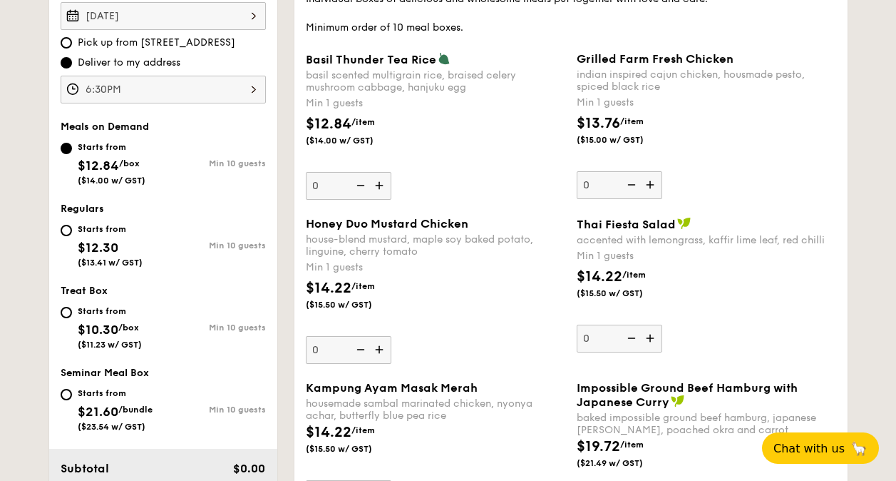
scroll to position [501, 0]
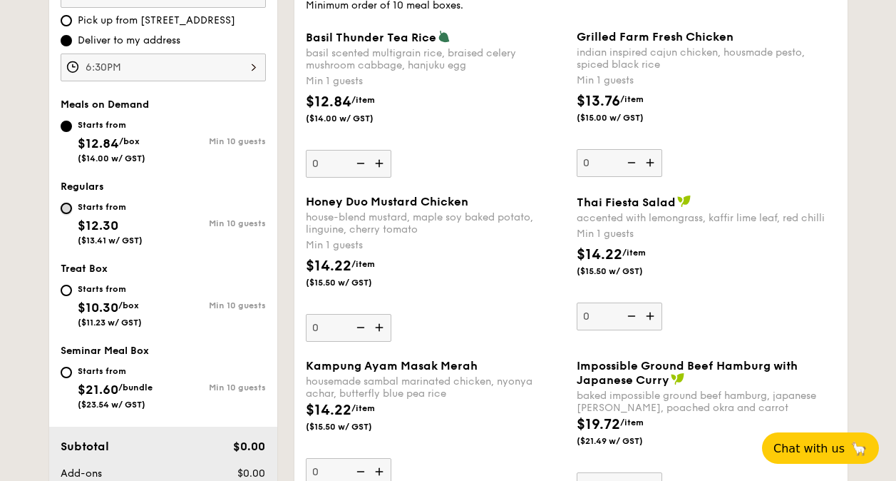
click at [70, 208] on input "Starts from $12.30 ($13.41 w/ GST) Min 10 guests" at bounding box center [66, 208] width 11 height 11
radio input "true"
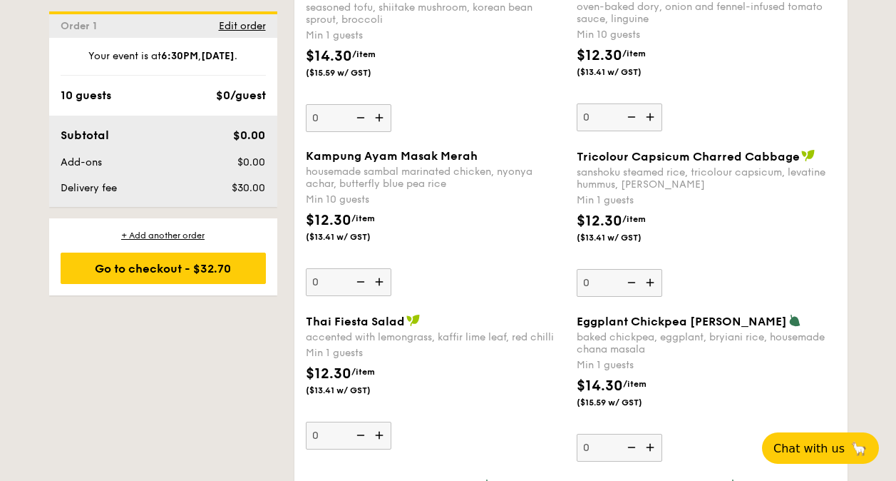
scroll to position [1289, 0]
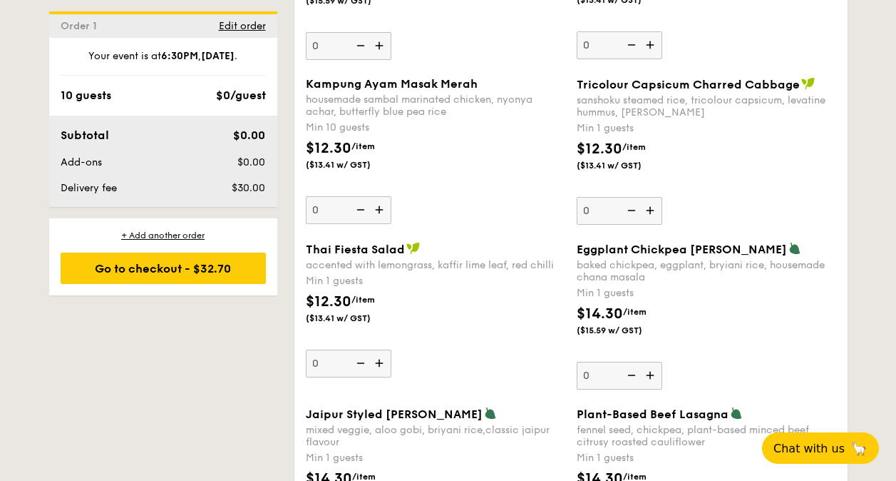
click at [650, 204] on img at bounding box center [651, 210] width 21 height 27
click at [650, 204] on input "0" at bounding box center [620, 211] width 86 height 28
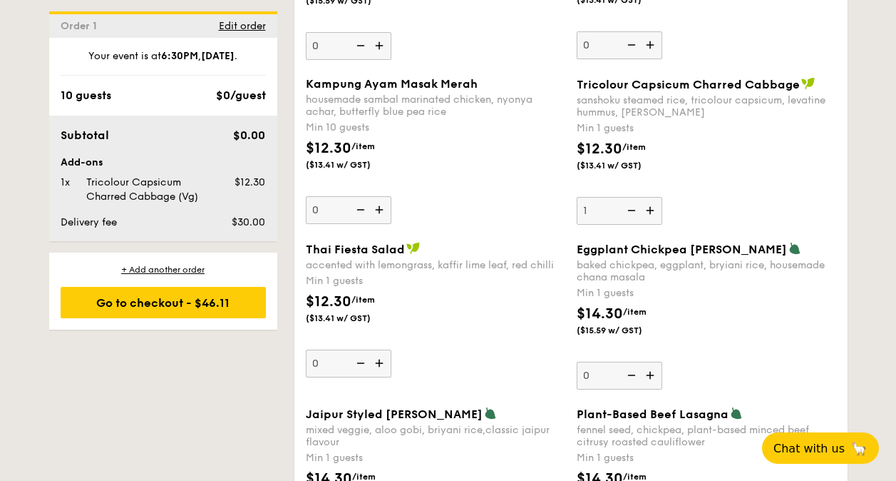
click at [650, 204] on img at bounding box center [651, 210] width 21 height 27
click at [650, 204] on input "1" at bounding box center [620, 211] width 86 height 28
click at [657, 210] on img at bounding box center [651, 210] width 21 height 27
click at [657, 210] on input "2" at bounding box center [620, 211] width 86 height 28
click at [657, 210] on img at bounding box center [651, 210] width 21 height 27
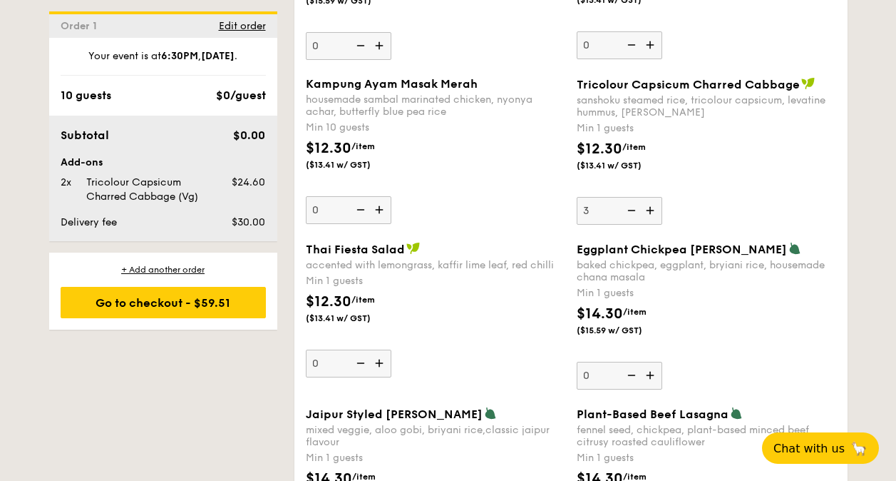
click at [657, 210] on input "3" at bounding box center [620, 211] width 86 height 28
click at [657, 210] on img at bounding box center [651, 210] width 21 height 27
click at [657, 210] on input "4" at bounding box center [620, 211] width 86 height 28
click at [657, 210] on img at bounding box center [651, 210] width 21 height 27
click at [657, 210] on input "5" at bounding box center [620, 211] width 86 height 28
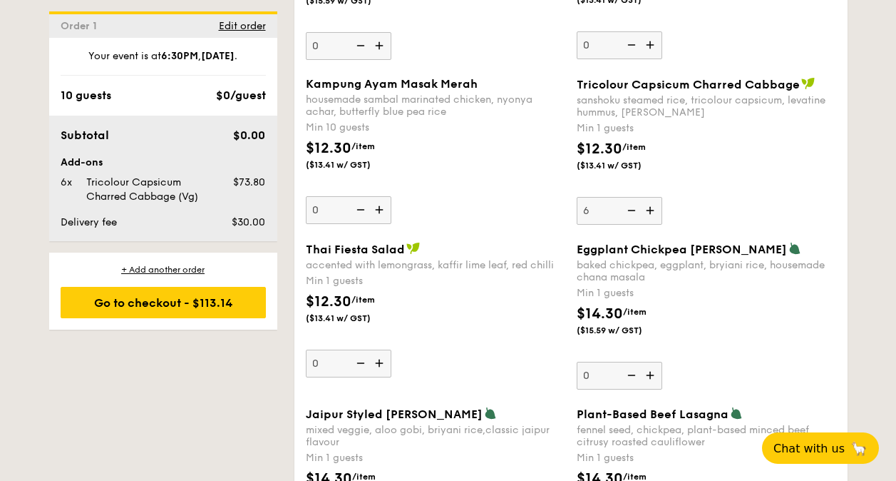
click at [657, 210] on img at bounding box center [651, 210] width 21 height 27
click at [657, 210] on input "6" at bounding box center [620, 211] width 86 height 28
click at [655, 214] on img at bounding box center [651, 210] width 21 height 27
click at [655, 214] on input "7" at bounding box center [620, 211] width 86 height 28
click at [655, 214] on img at bounding box center [651, 210] width 21 height 27
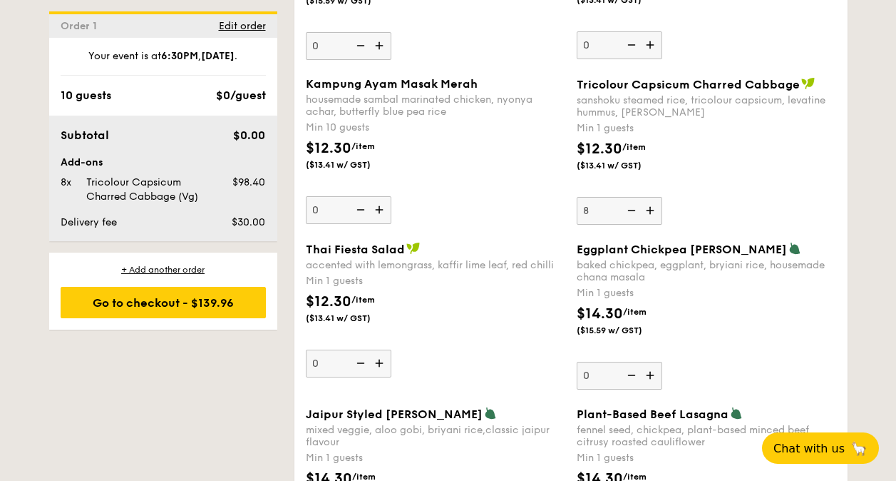
click at [655, 214] on input "8" at bounding box center [620, 211] width 86 height 28
click at [655, 214] on img at bounding box center [651, 210] width 21 height 27
click at [655, 214] on input "9" at bounding box center [620, 211] width 86 height 28
click at [655, 214] on img at bounding box center [651, 210] width 21 height 27
click at [655, 214] on input "10" at bounding box center [620, 211] width 86 height 28
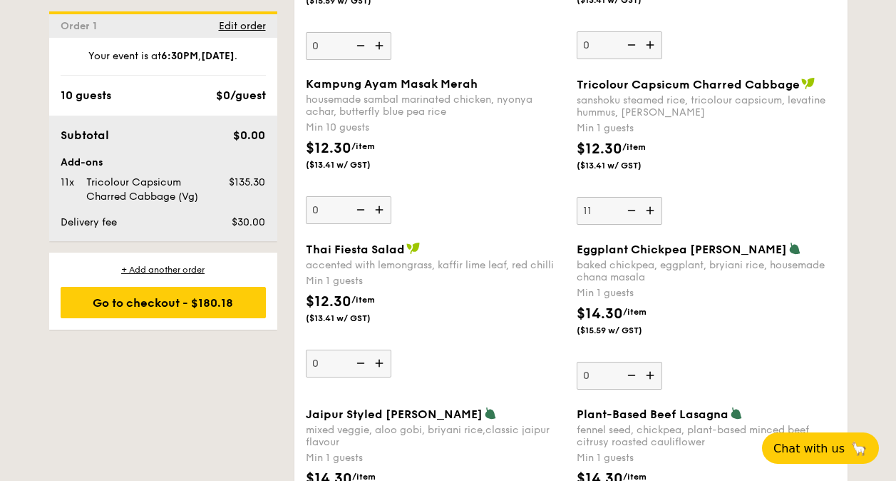
click at [625, 208] on img at bounding box center [630, 210] width 21 height 27
click at [625, 208] on input "11" at bounding box center [620, 211] width 86 height 28
click at [836, 191] on div "Tricolour Capsicum Charred Cabbage sanshoku steamed rice, tricolour capsicum, l…" at bounding box center [706, 151] width 271 height 148
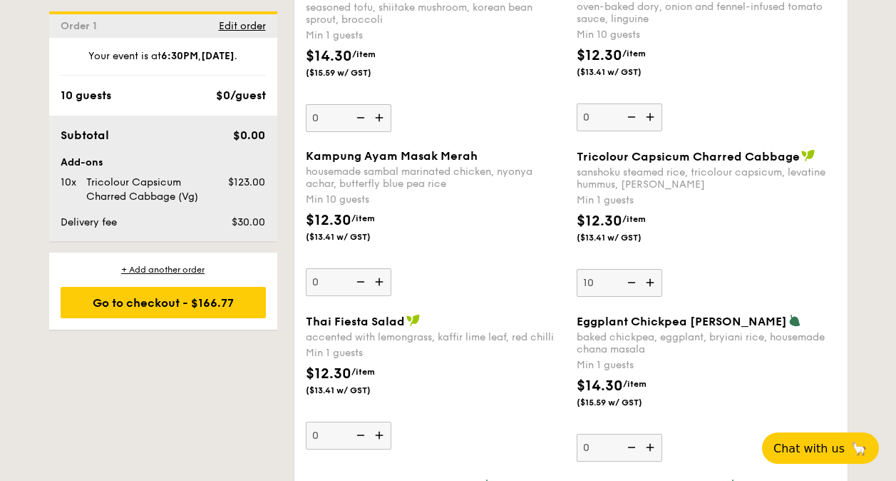
click at [512, 260] on div "Kampung Ayam Masak Merah housemade sambal marinated chicken, nyonya achar, butt…" at bounding box center [436, 222] width 260 height 147
click at [391, 268] on input "0" at bounding box center [349, 282] width 86 height 28
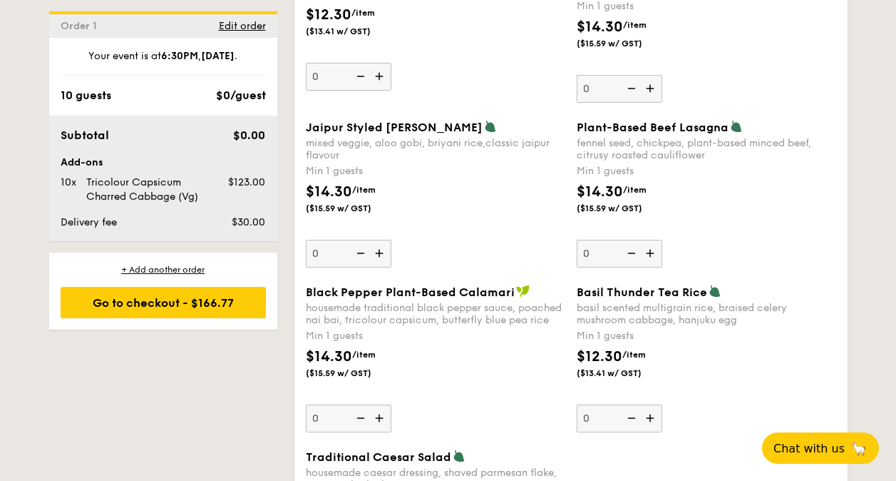
scroll to position [1647, 0]
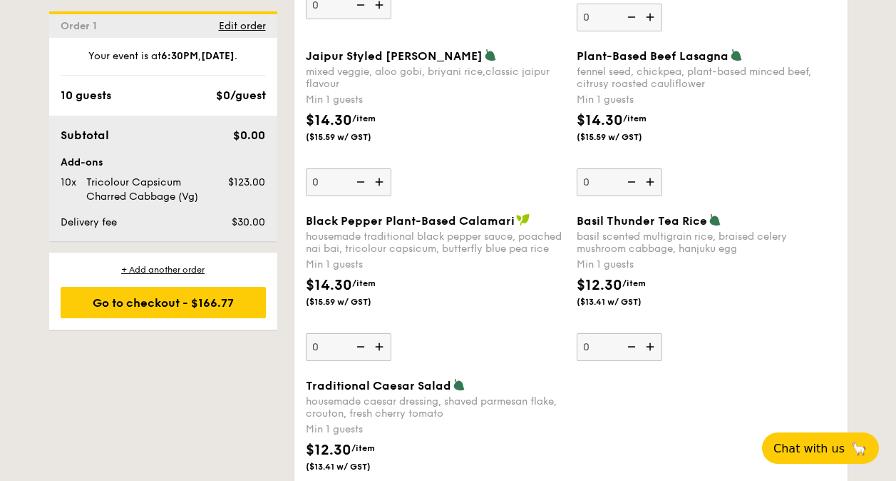
click at [833, 140] on div "$14.30 /item ($15.59 w/ GST)" at bounding box center [706, 135] width 271 height 50
click at [662, 168] on input "0" at bounding box center [620, 182] width 86 height 28
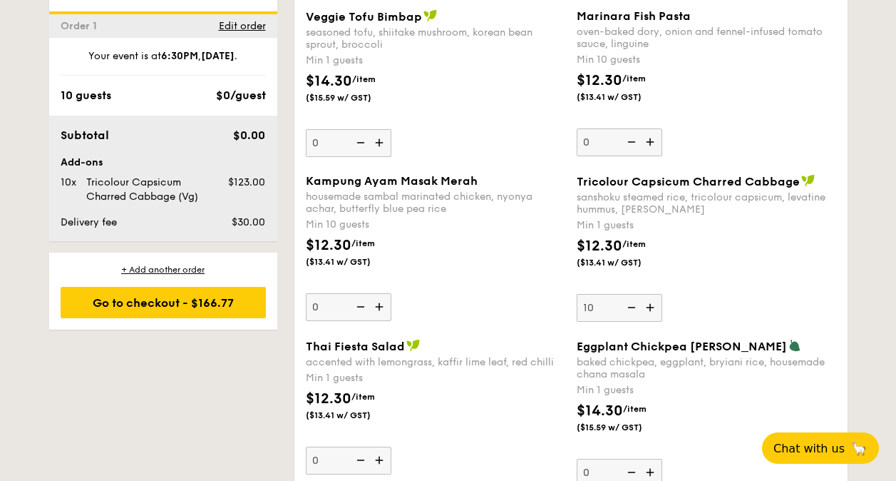
scroll to position [1289, 0]
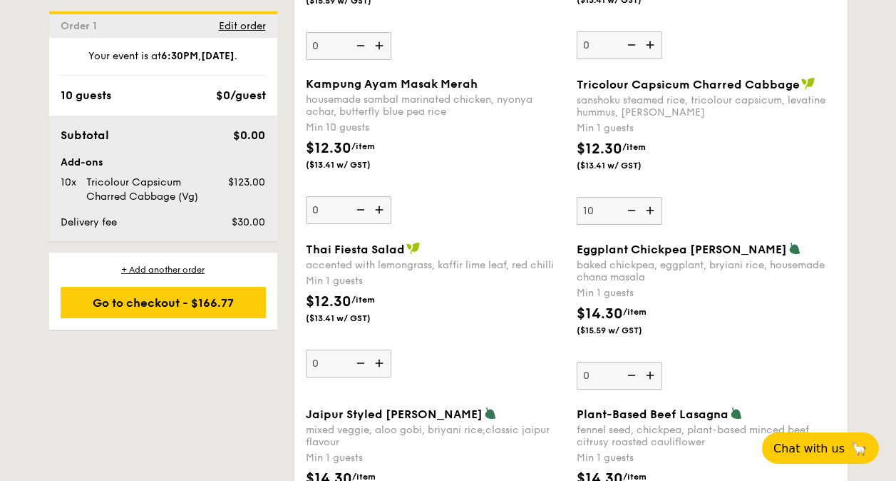
click at [628, 212] on img at bounding box center [630, 210] width 21 height 27
click at [628, 212] on input "10" at bounding box center [620, 211] width 86 height 28
click at [628, 212] on img at bounding box center [630, 210] width 21 height 27
click at [628, 212] on input "9" at bounding box center [620, 211] width 86 height 28
click at [628, 212] on img at bounding box center [630, 210] width 21 height 27
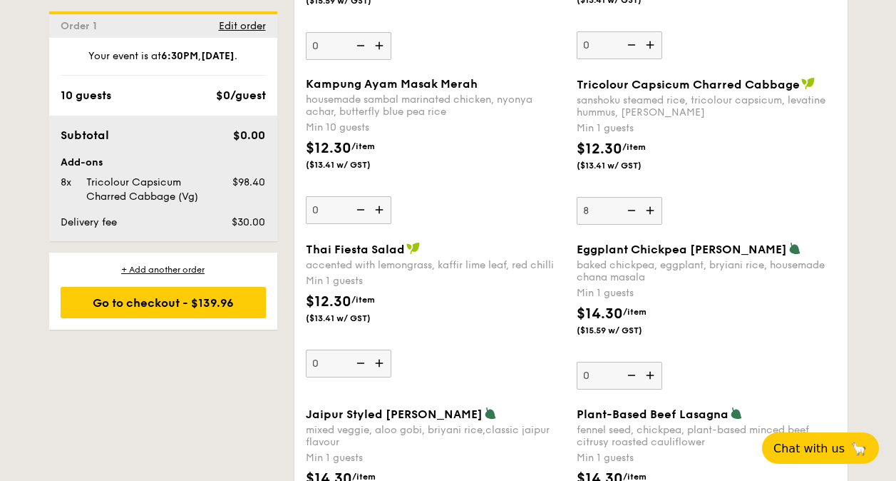
click at [628, 212] on input "8" at bounding box center [620, 211] width 86 height 28
click at [628, 212] on img at bounding box center [630, 210] width 21 height 27
click at [628, 212] on input "7" at bounding box center [620, 211] width 86 height 28
click at [628, 212] on img at bounding box center [630, 210] width 21 height 27
click at [628, 212] on input "6" at bounding box center [620, 211] width 86 height 28
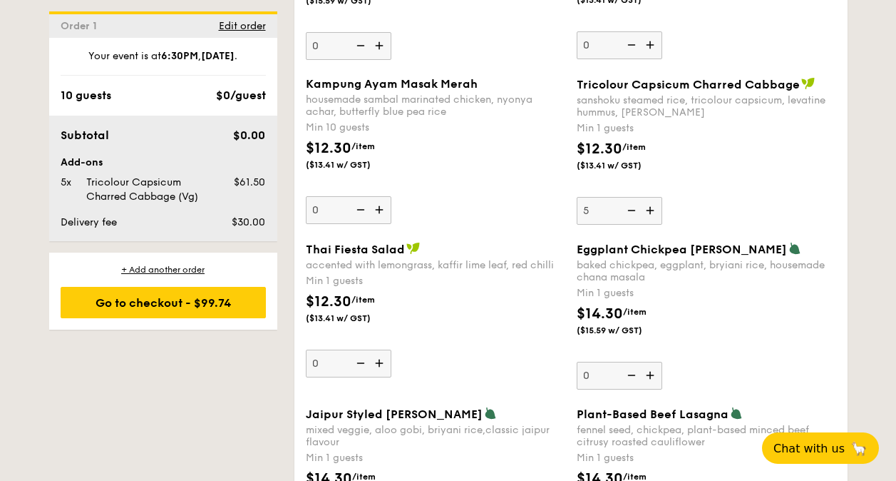
click at [628, 212] on img at bounding box center [630, 210] width 21 height 27
click at [628, 212] on input "5" at bounding box center [620, 211] width 86 height 28
click at [628, 212] on img at bounding box center [630, 210] width 21 height 27
click at [628, 212] on input "4" at bounding box center [620, 211] width 86 height 28
click at [628, 212] on img at bounding box center [630, 210] width 21 height 27
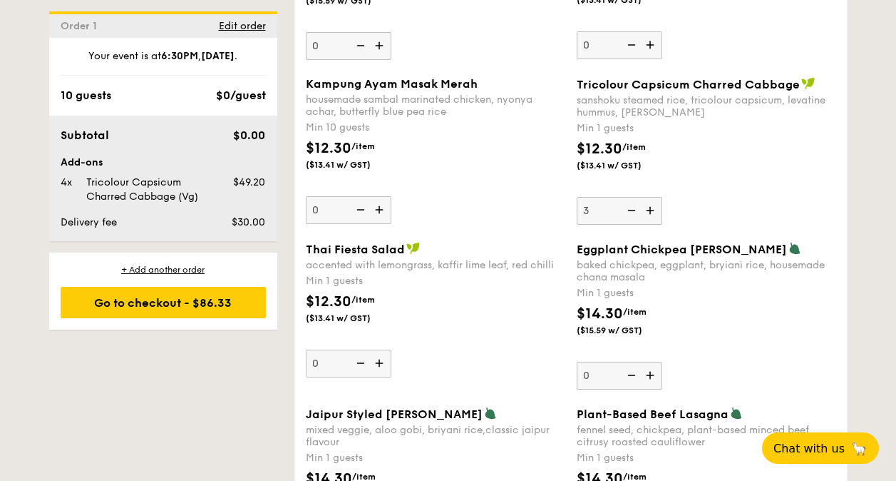
click at [628, 212] on input "3" at bounding box center [620, 211] width 86 height 28
click at [628, 212] on img at bounding box center [630, 210] width 21 height 27
click at [628, 212] on input "2" at bounding box center [620, 211] width 86 height 28
click at [628, 212] on img at bounding box center [630, 210] width 21 height 27
click at [628, 212] on input "1" at bounding box center [620, 211] width 86 height 28
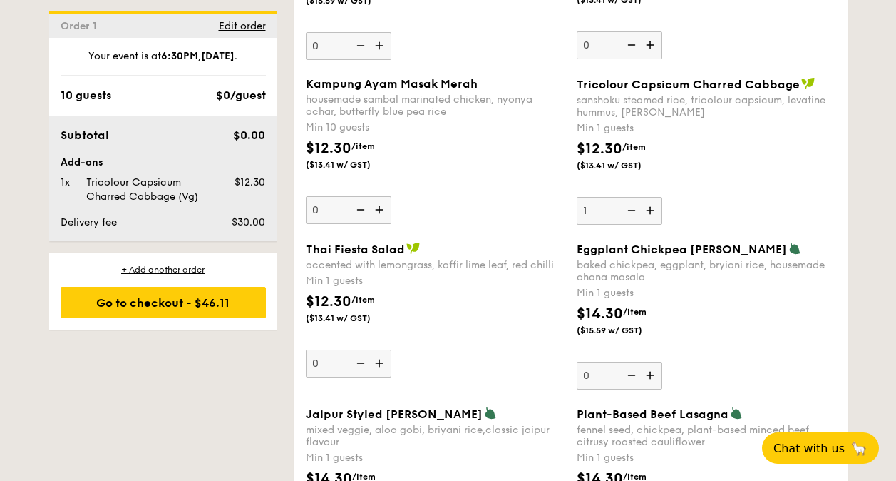
type input "0"
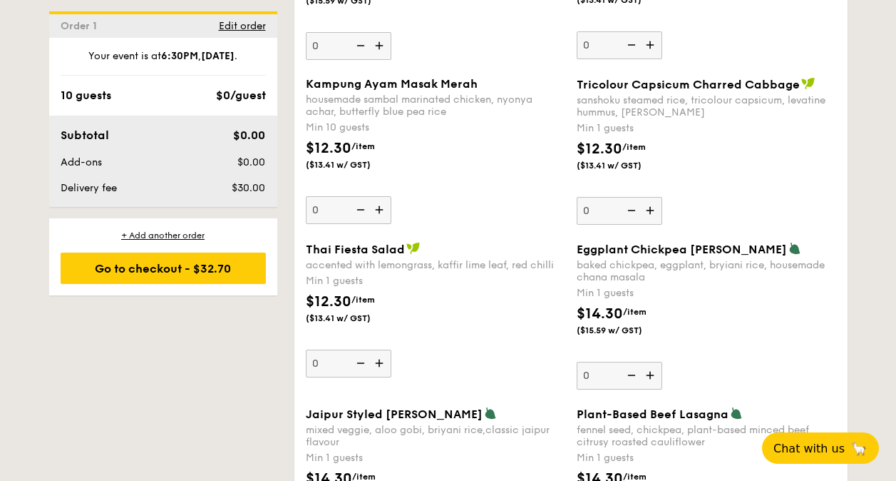
click at [628, 212] on img at bounding box center [630, 210] width 21 height 27
click at [628, 212] on input "0" at bounding box center [620, 211] width 86 height 28
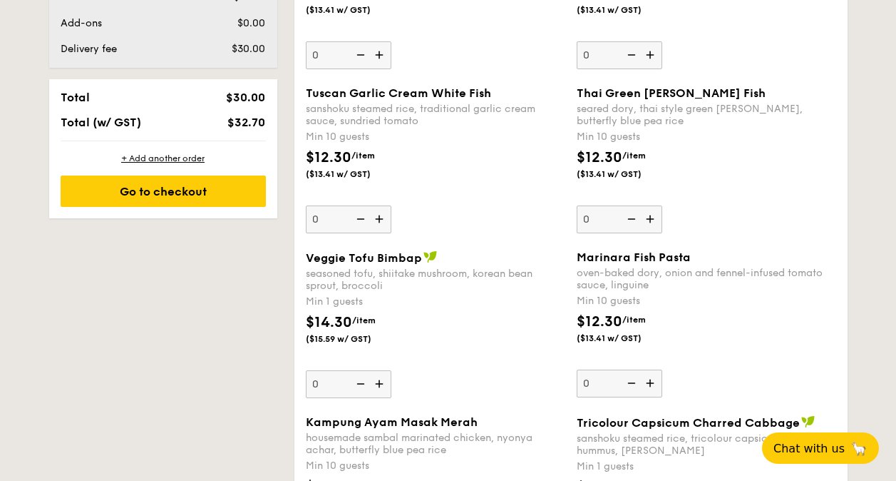
scroll to position [931, 0]
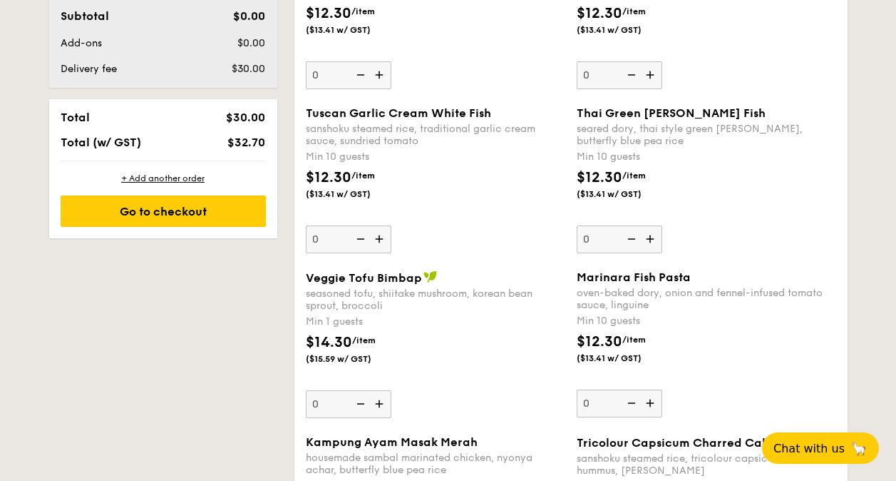
click at [379, 403] on img at bounding box center [380, 403] width 21 height 27
click at [379, 403] on input "0" at bounding box center [349, 404] width 86 height 28
click at [379, 403] on img at bounding box center [380, 403] width 21 height 27
click at [379, 403] on input "1" at bounding box center [349, 404] width 86 height 28
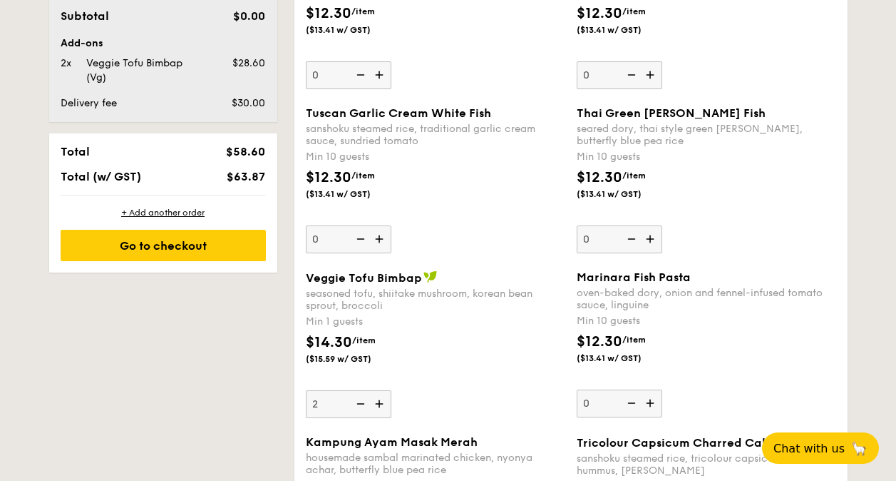
click at [379, 403] on img at bounding box center [380, 403] width 21 height 27
click at [379, 403] on input "2" at bounding box center [349, 404] width 86 height 28
click at [379, 403] on img at bounding box center [380, 403] width 21 height 27
click at [379, 403] on input "3" at bounding box center [349, 404] width 86 height 28
click at [379, 403] on img at bounding box center [380, 403] width 21 height 27
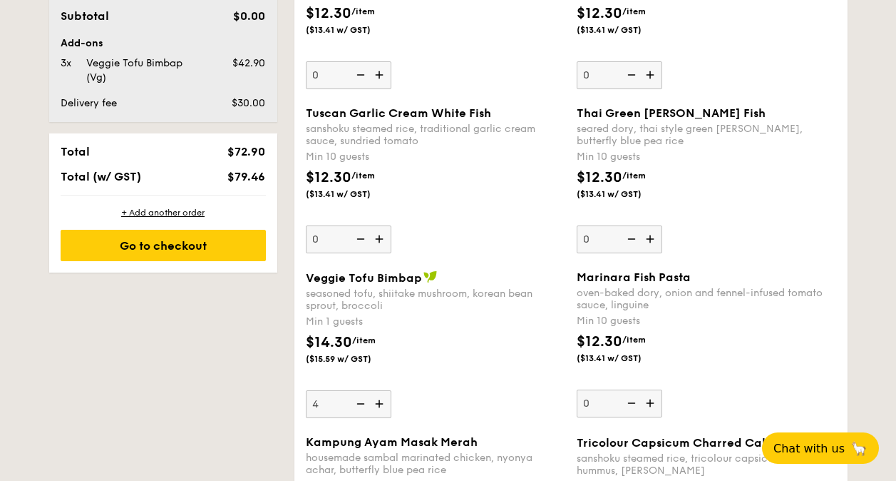
click at [379, 403] on input "4" at bounding box center [349, 404] width 86 height 28
click at [379, 403] on img at bounding box center [380, 403] width 21 height 27
click at [379, 403] on input "5" at bounding box center [349, 404] width 86 height 28
click at [379, 403] on img at bounding box center [380, 403] width 21 height 27
click at [379, 403] on input "6" at bounding box center [349, 404] width 86 height 28
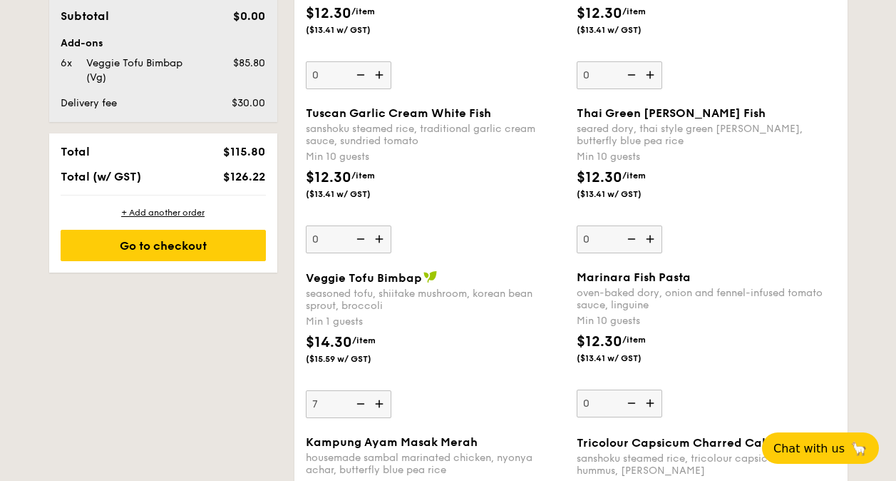
click at [379, 403] on img at bounding box center [380, 403] width 21 height 27
click at [379, 403] on input "7" at bounding box center [349, 404] width 86 height 28
click at [379, 403] on img at bounding box center [380, 403] width 21 height 27
click at [379, 403] on input "8" at bounding box center [349, 404] width 86 height 28
click at [379, 403] on img at bounding box center [380, 403] width 21 height 27
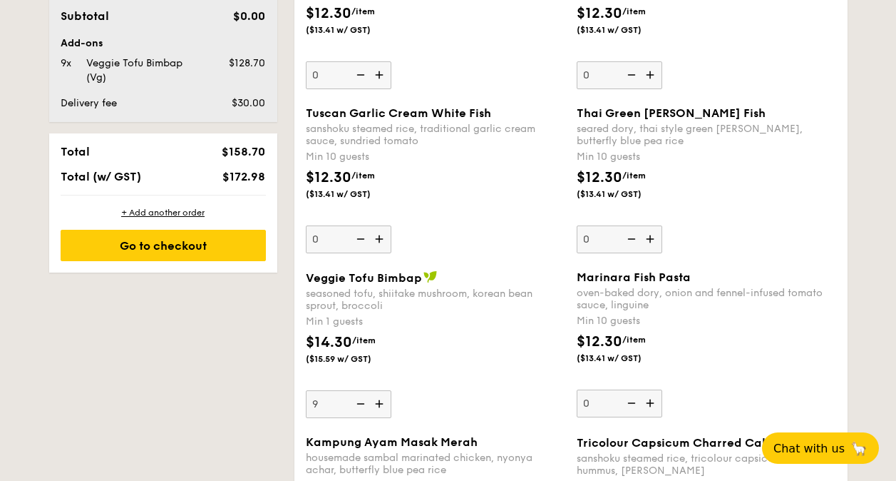
click at [379, 403] on input "9" at bounding box center [349, 404] width 86 height 28
click at [379, 403] on img at bounding box center [380, 403] width 21 height 27
click at [379, 403] on input "10" at bounding box center [349, 404] width 86 height 28
click at [362, 404] on img at bounding box center [359, 403] width 21 height 27
click at [362, 404] on input "11" at bounding box center [349, 404] width 86 height 28
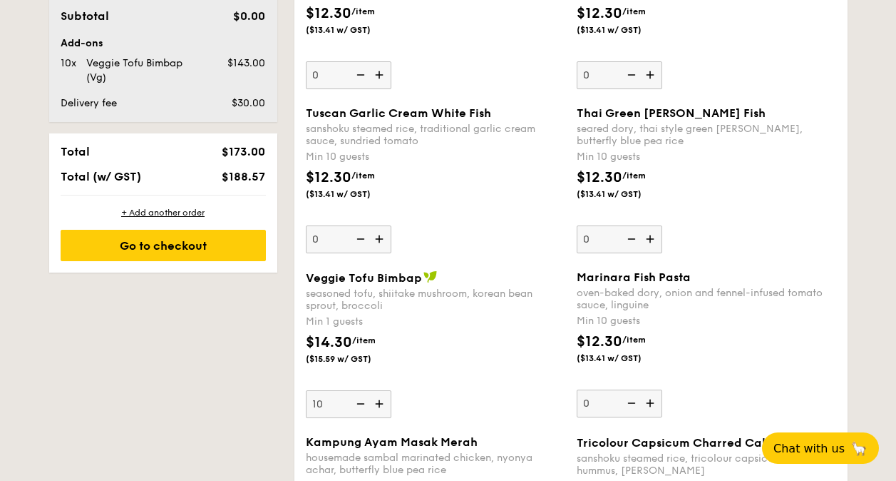
click at [359, 396] on img at bounding box center [359, 403] width 21 height 27
click at [359, 396] on input "10" at bounding box center [349, 404] width 86 height 28
click at [359, 396] on img at bounding box center [359, 403] width 21 height 27
click at [359, 396] on input "9" at bounding box center [349, 404] width 86 height 28
click at [359, 396] on img at bounding box center [359, 403] width 21 height 27
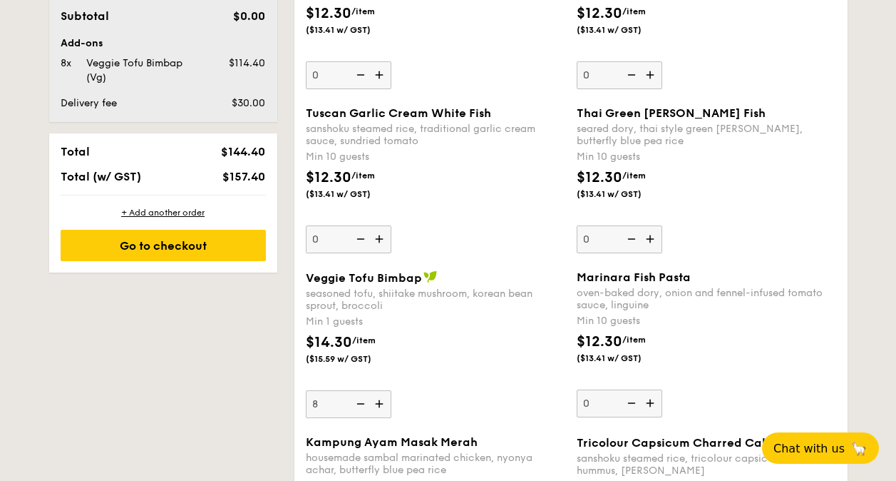
click at [359, 396] on input "8" at bounding box center [349, 404] width 86 height 28
click at [359, 396] on img at bounding box center [359, 403] width 21 height 27
click at [359, 396] on input "7" at bounding box center [349, 404] width 86 height 28
click at [359, 396] on img at bounding box center [359, 403] width 21 height 27
click at [359, 396] on input "6" at bounding box center [349, 404] width 86 height 28
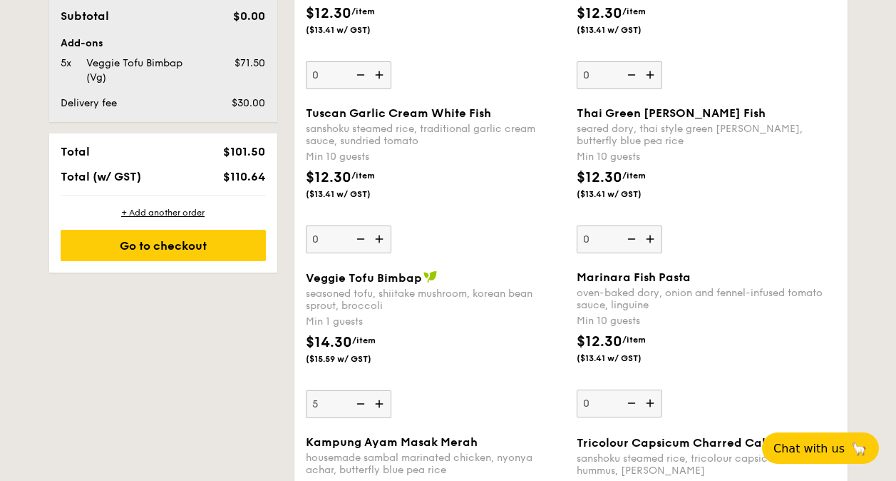
click at [359, 396] on img at bounding box center [359, 403] width 21 height 27
click at [359, 396] on input "5" at bounding box center [349, 404] width 86 height 28
click at [359, 396] on img at bounding box center [359, 403] width 21 height 27
click at [359, 396] on input "4" at bounding box center [349, 404] width 86 height 28
click at [359, 396] on img at bounding box center [359, 403] width 21 height 27
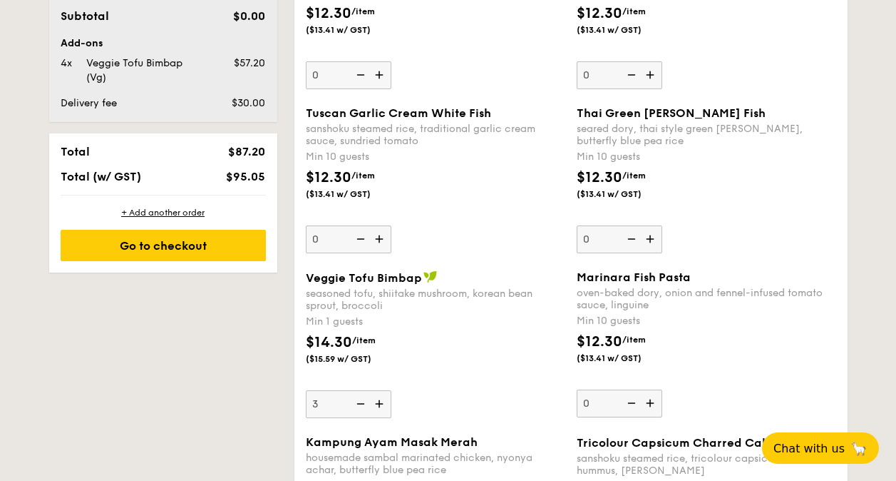
click at [359, 396] on input "3" at bounding box center [349, 404] width 86 height 28
click at [359, 396] on img at bounding box center [359, 403] width 21 height 27
click at [359, 396] on input "2" at bounding box center [349, 404] width 86 height 28
click at [359, 396] on img at bounding box center [359, 403] width 21 height 27
click at [359, 396] on input "1" at bounding box center [349, 404] width 86 height 28
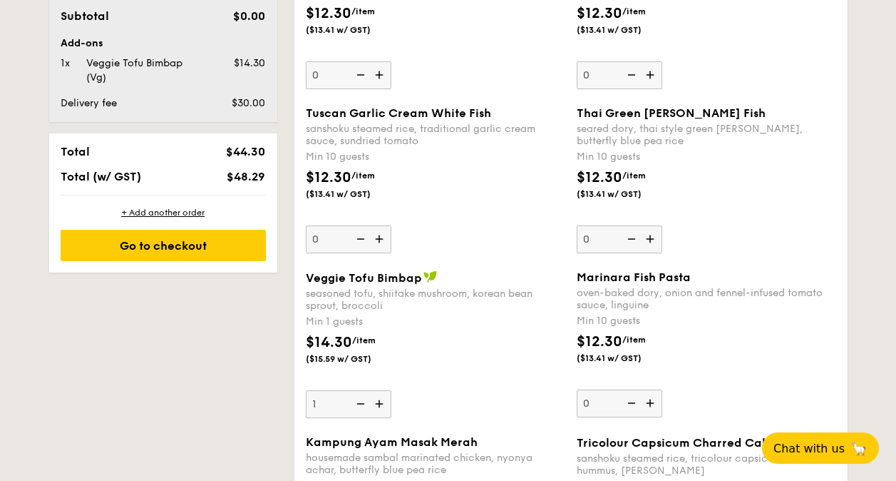
type input "0"
click at [359, 396] on img at bounding box center [359, 403] width 21 height 27
click at [359, 396] on input "0" at bounding box center [349, 404] width 86 height 28
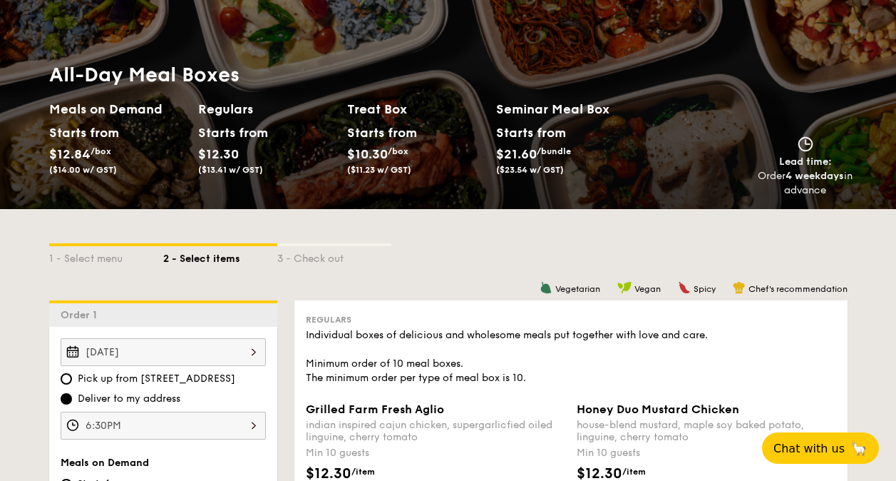
scroll to position [0, 0]
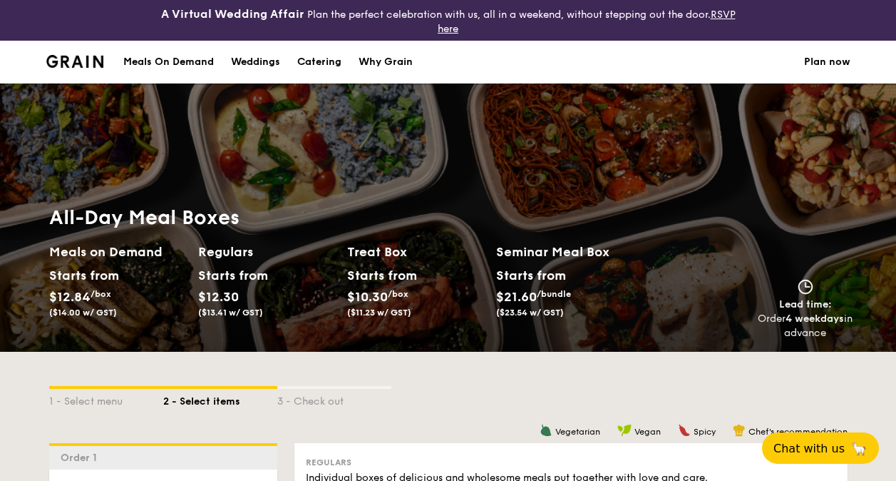
click at [337, 63] on div "Catering" at bounding box center [319, 62] width 44 height 43
select select
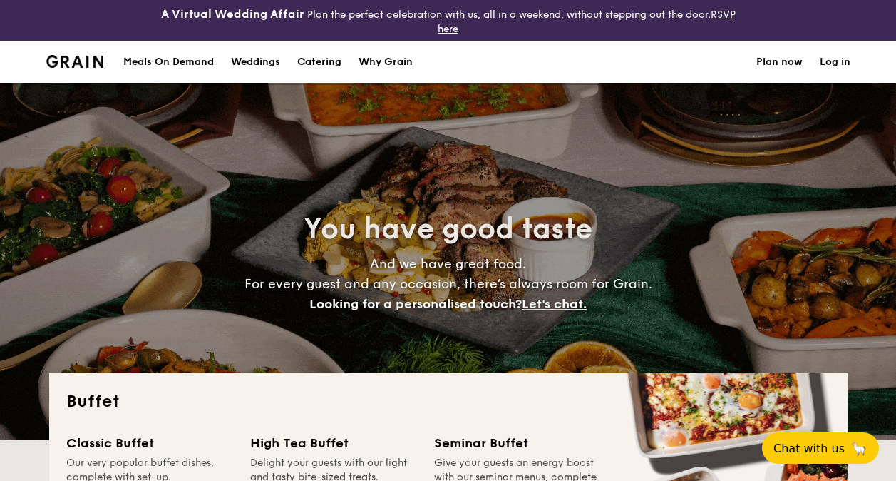
scroll to position [357, 0]
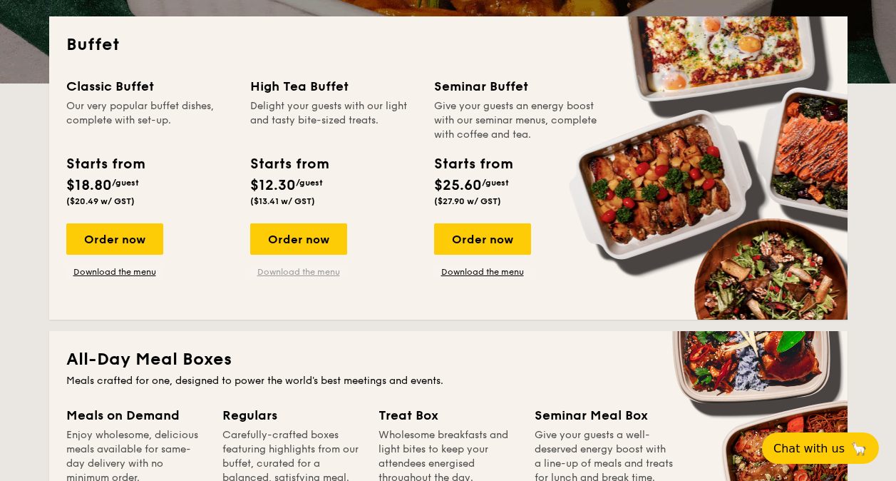
click at [304, 268] on link "Download the menu" at bounding box center [298, 271] width 97 height 11
